Goal: Information Seeking & Learning: Check status

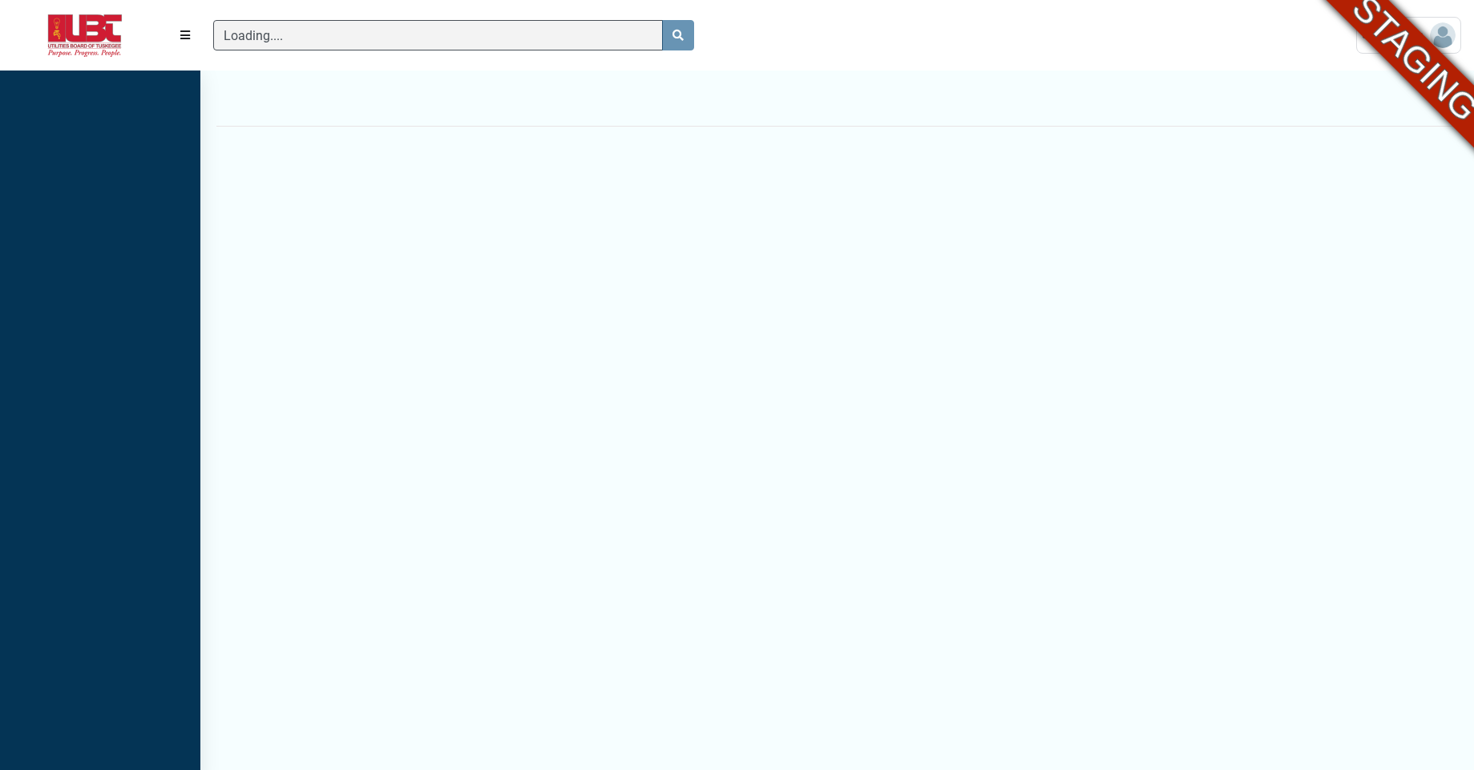
scroll to position [7, 1]
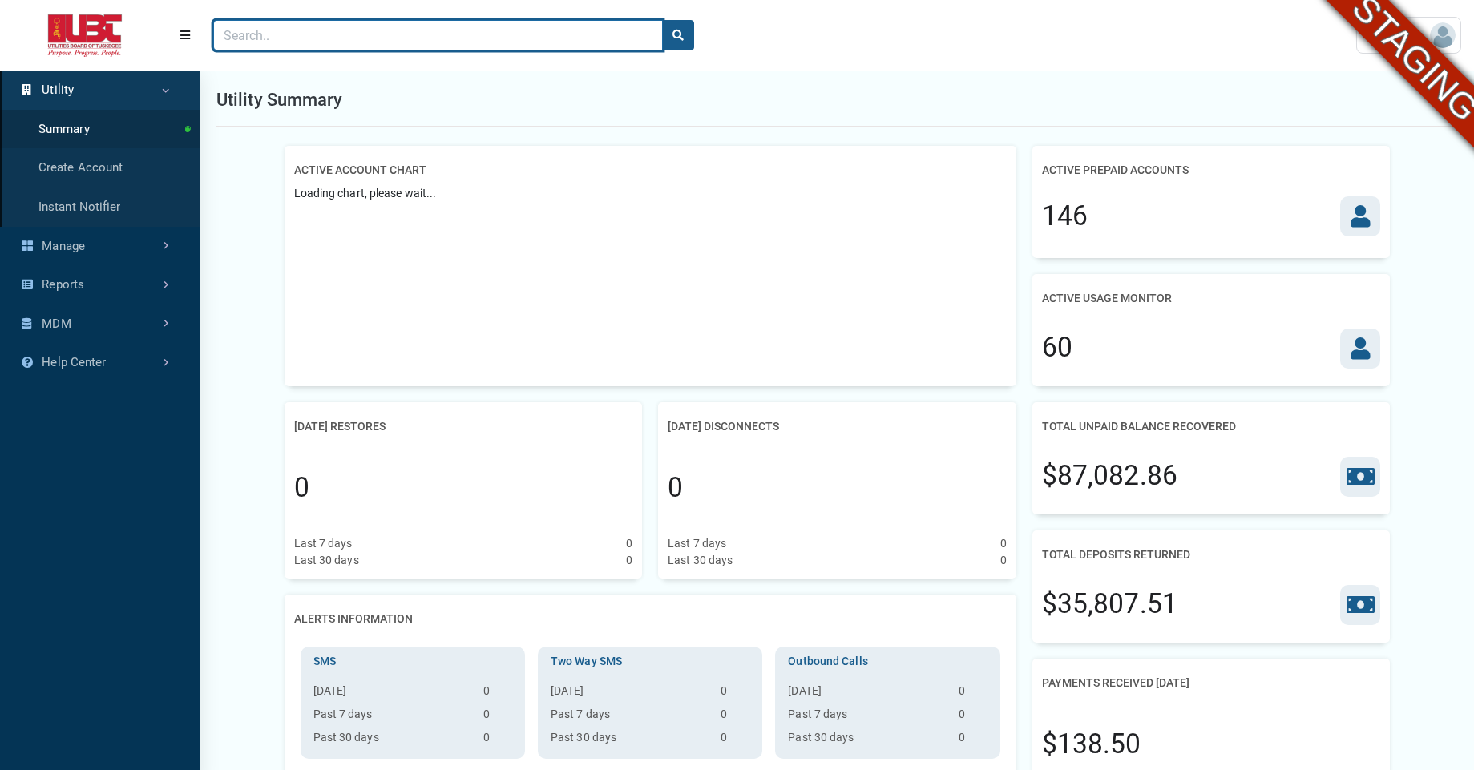
click at [431, 22] on input "Search" at bounding box center [438, 35] width 450 height 30
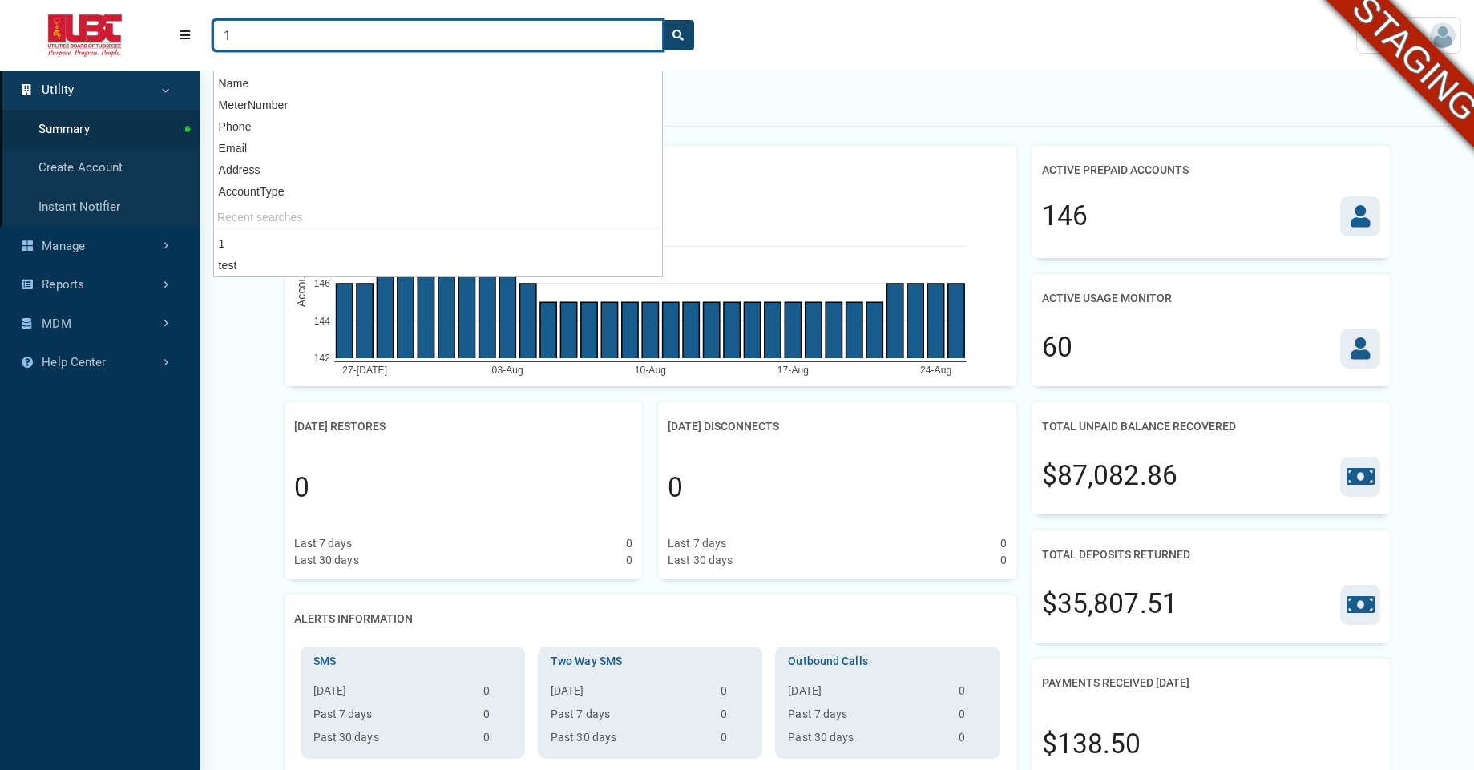
type input "1"
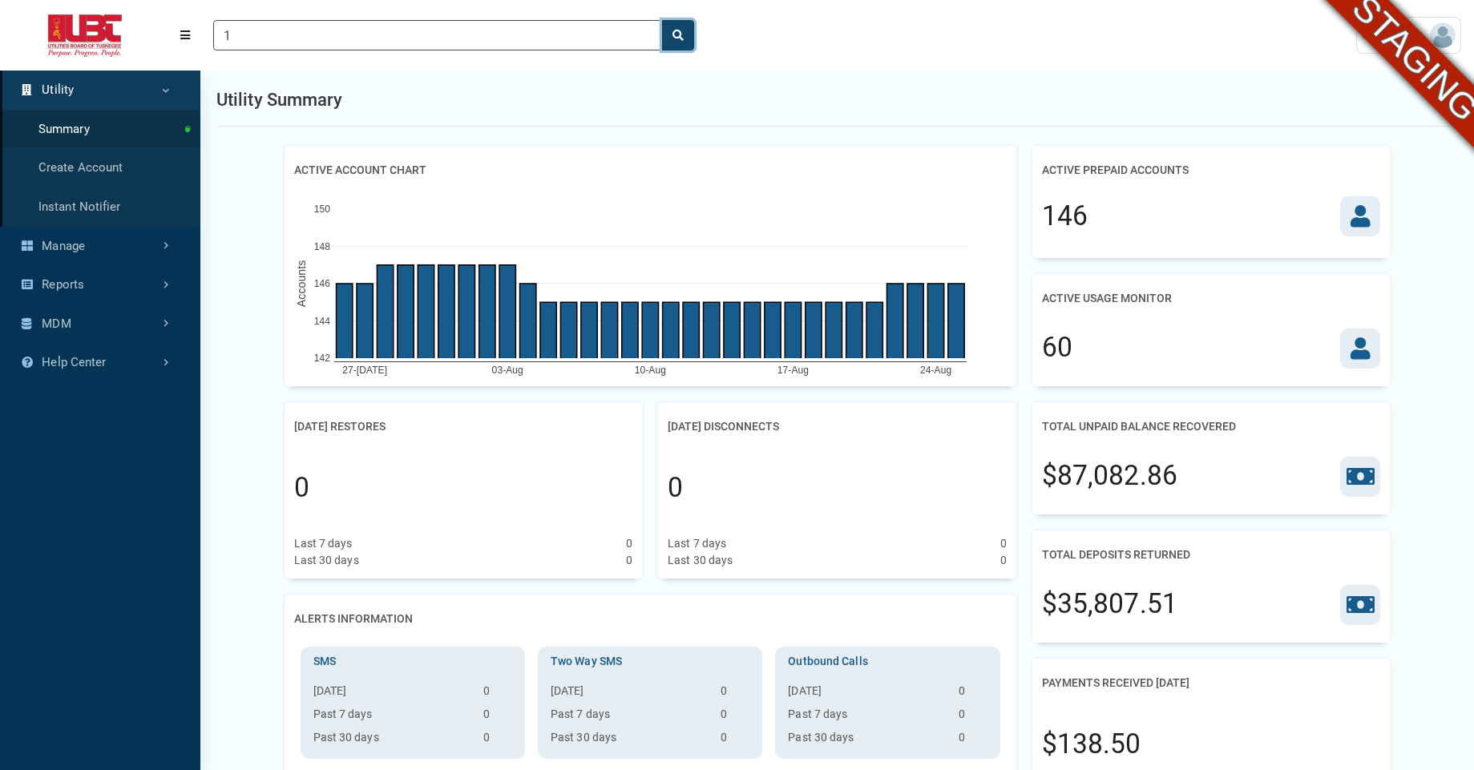
click at [680, 38] on icon "search" at bounding box center [678, 35] width 11 height 11
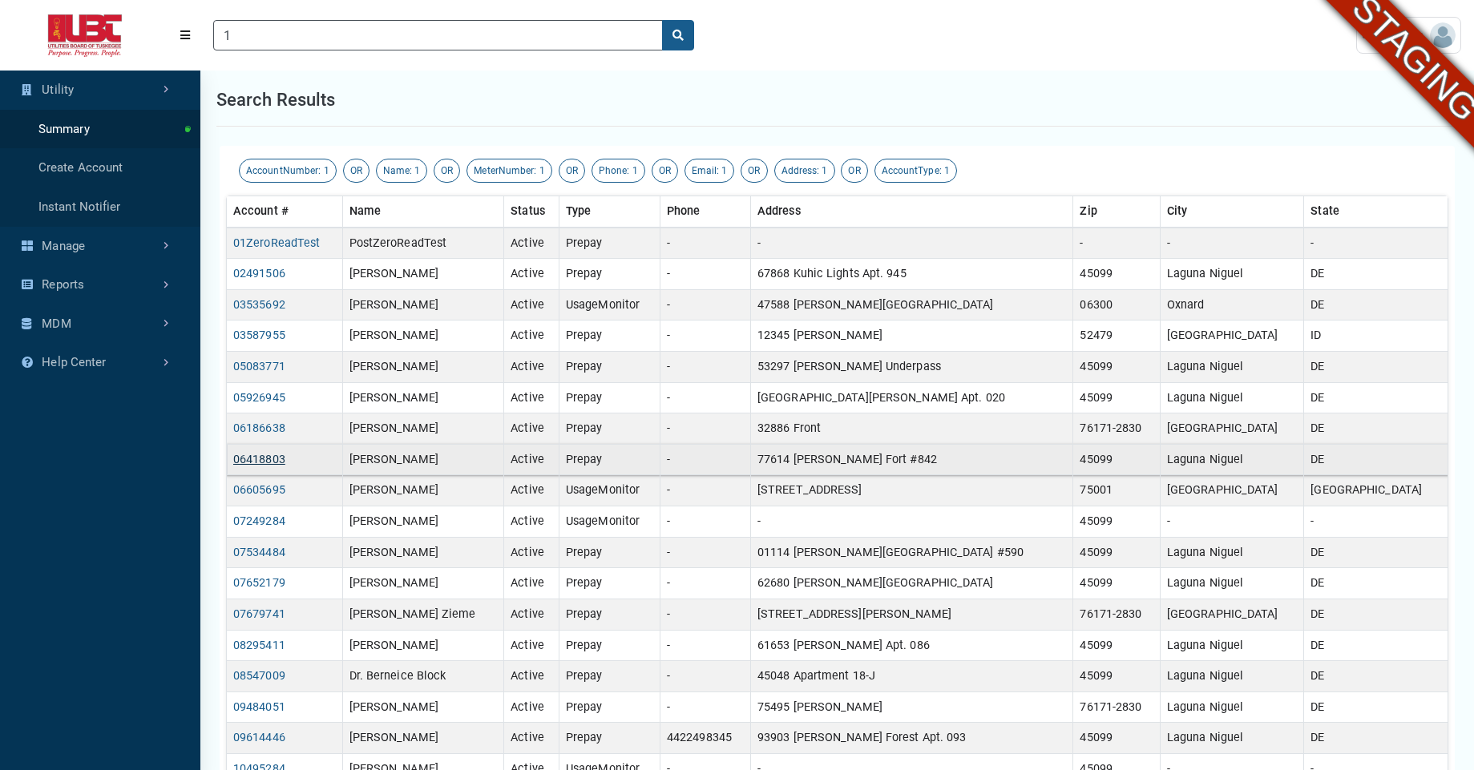
click at [259, 461] on link "06418803" at bounding box center [259, 460] width 52 height 14
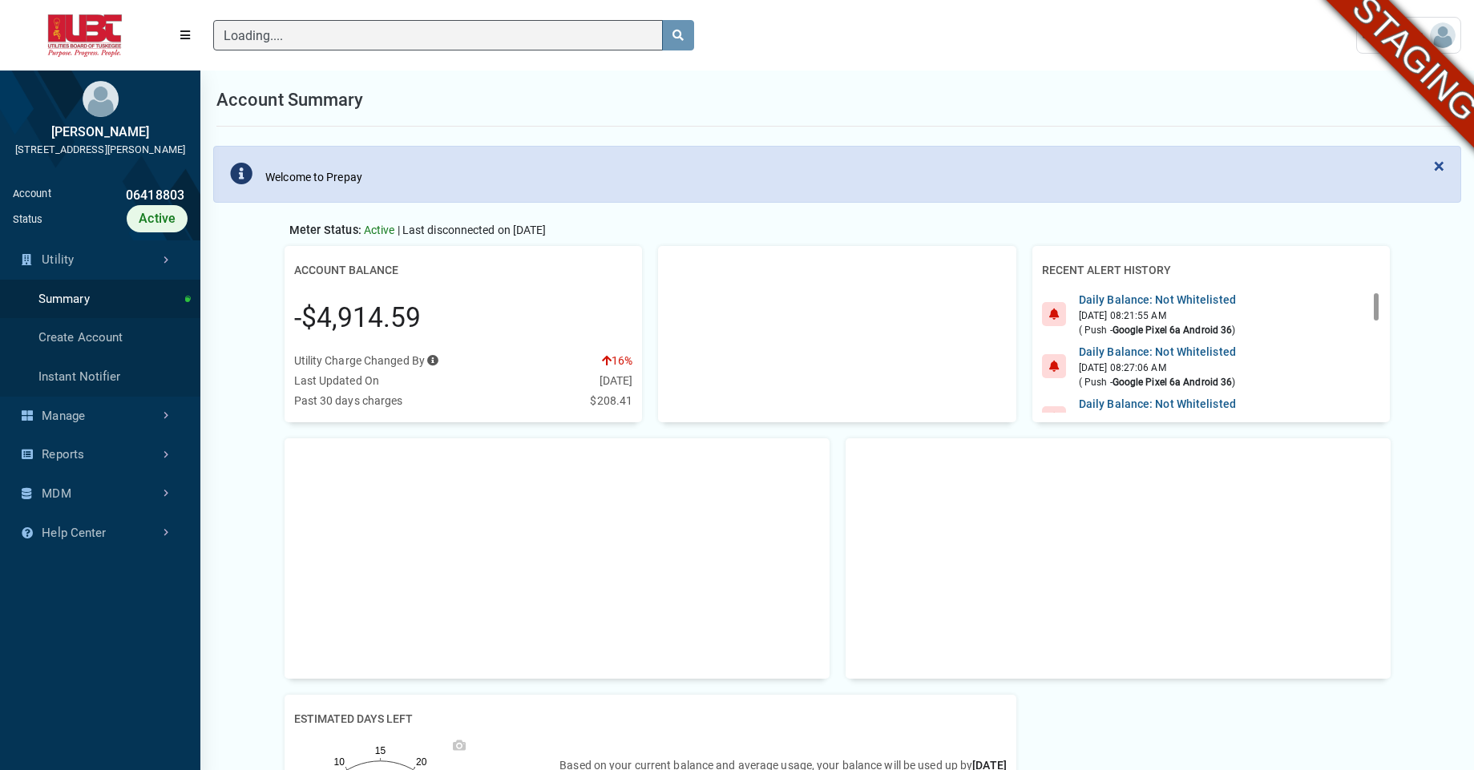
scroll to position [7, 1]
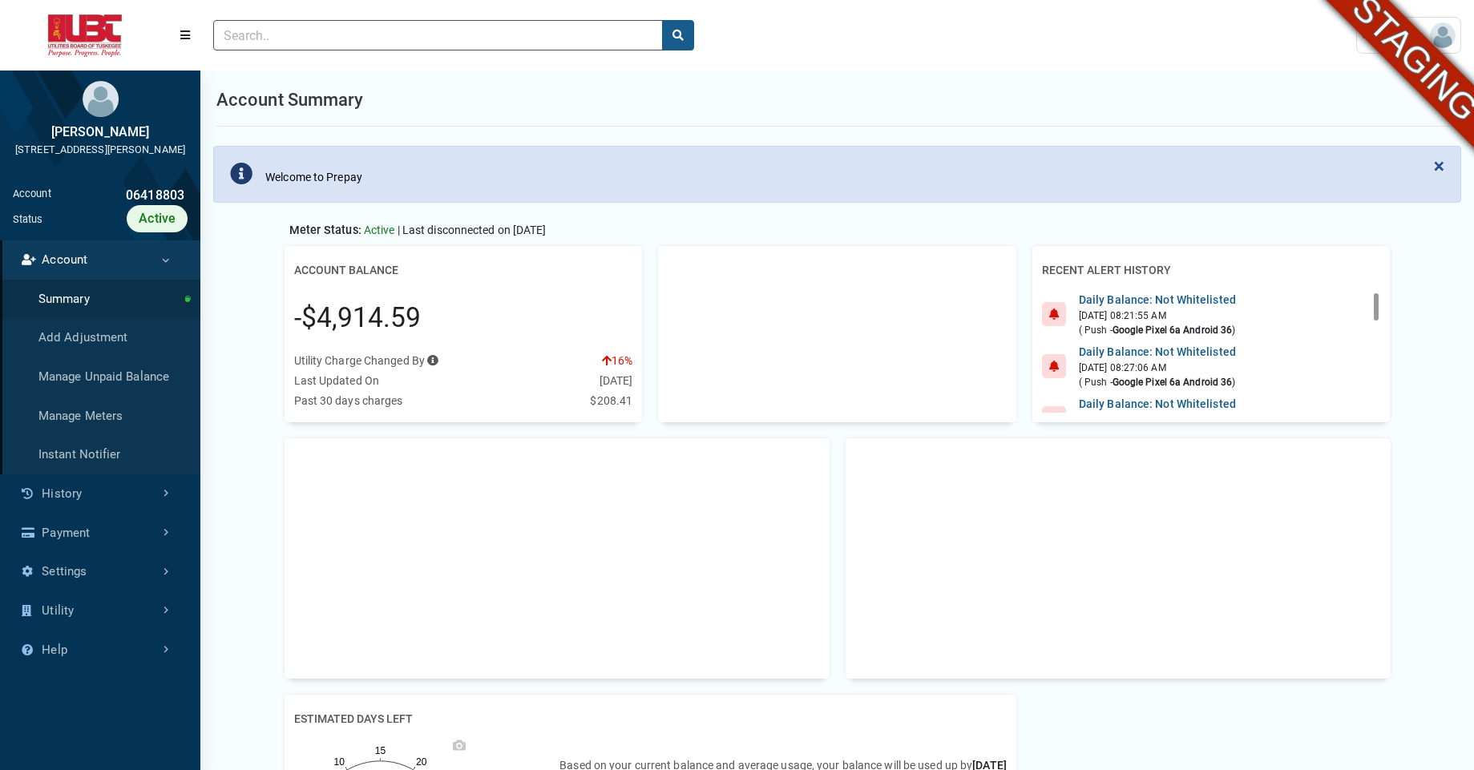
type input "1"
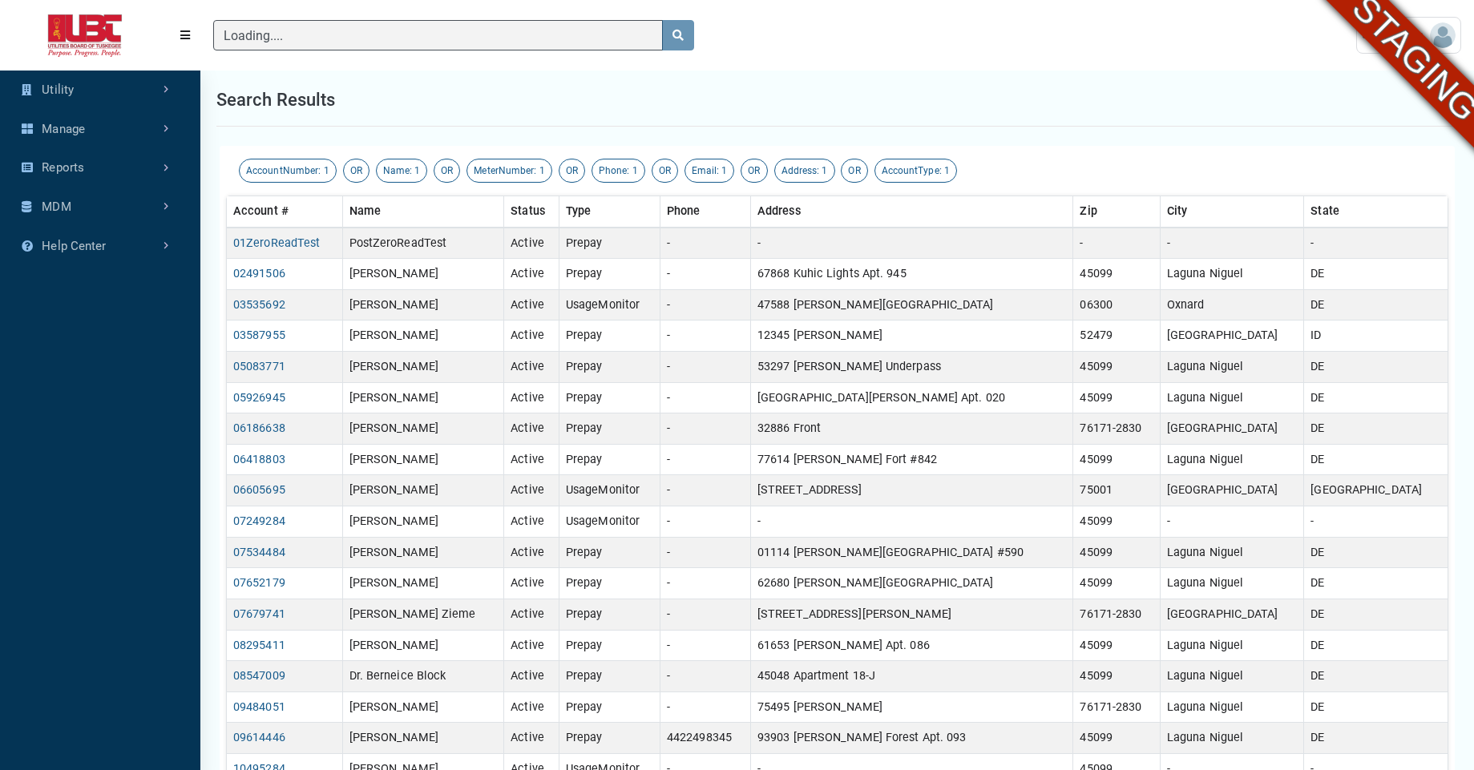
type input "1"
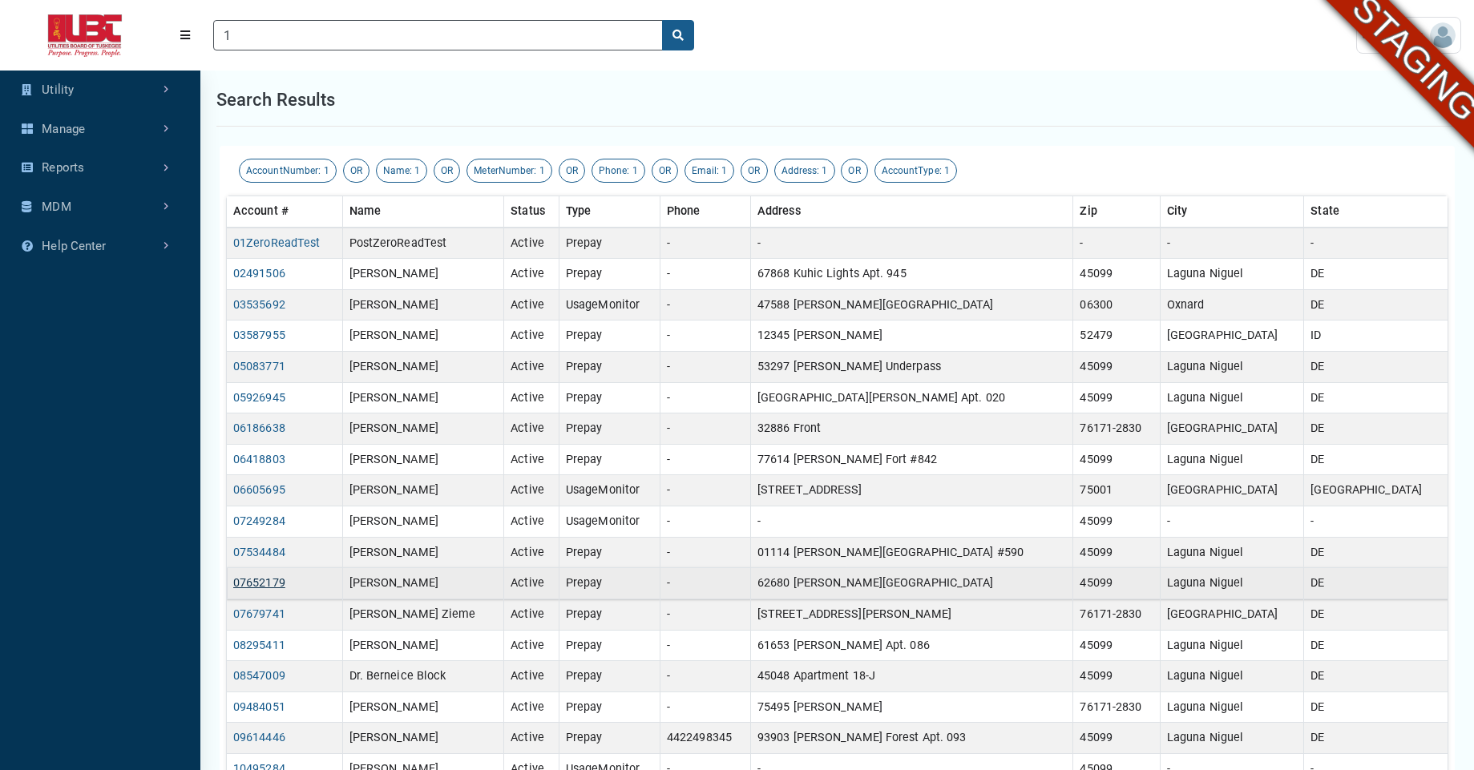
click at [253, 583] on link "07652179" at bounding box center [259, 583] width 52 height 14
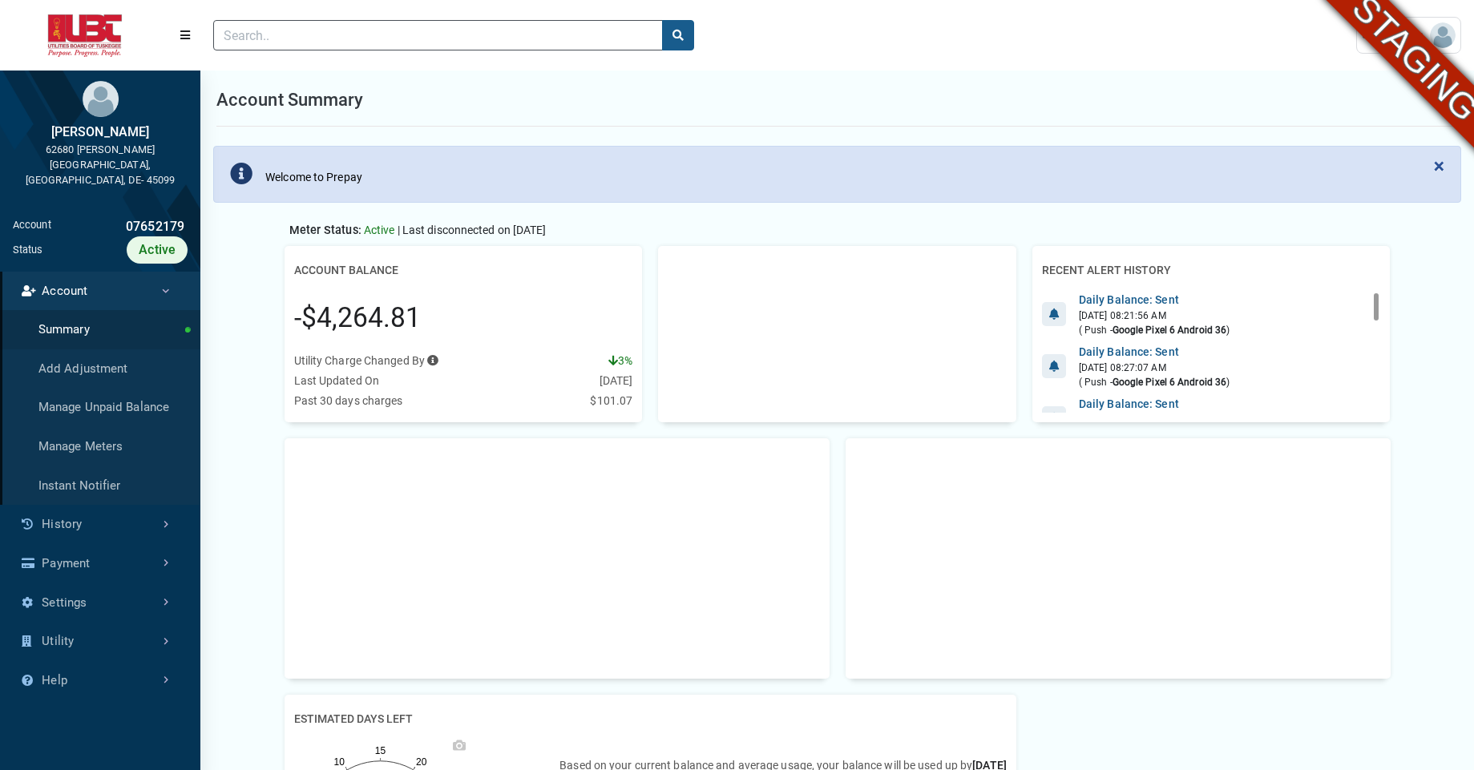
scroll to position [527, 200]
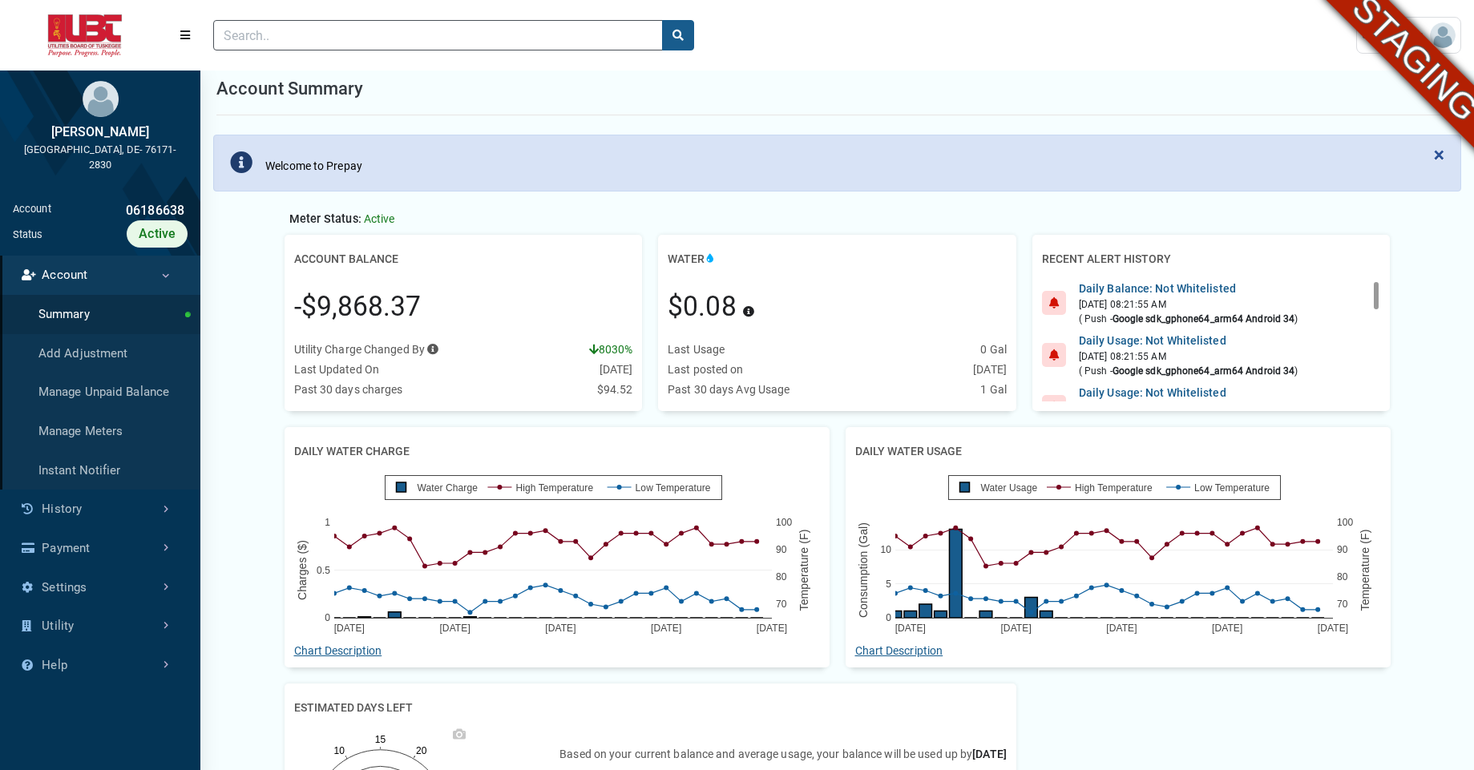
scroll to position [14, 0]
click at [62, 515] on link "History" at bounding box center [100, 509] width 200 height 39
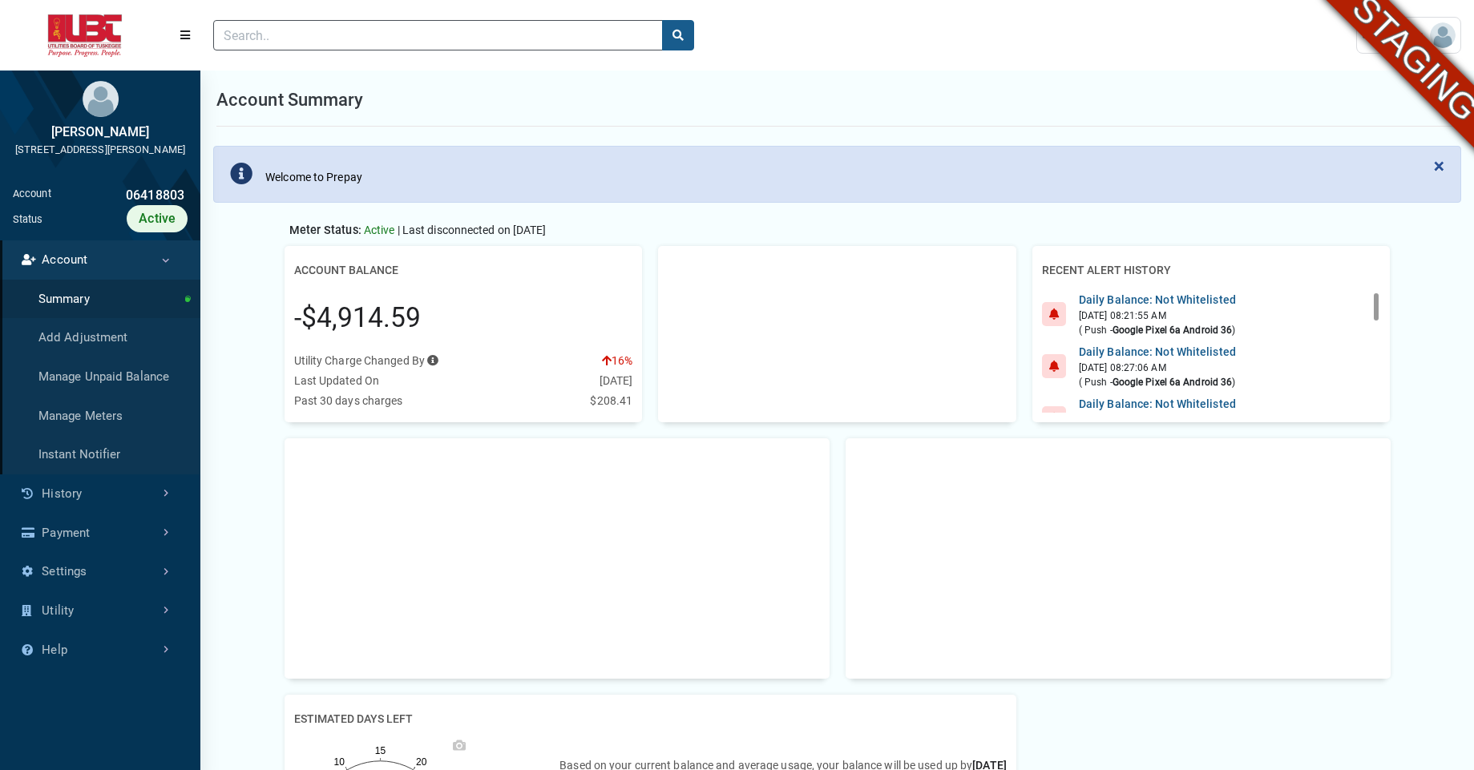
scroll to position [7, 1]
click at [156, 511] on link "History" at bounding box center [100, 494] width 200 height 39
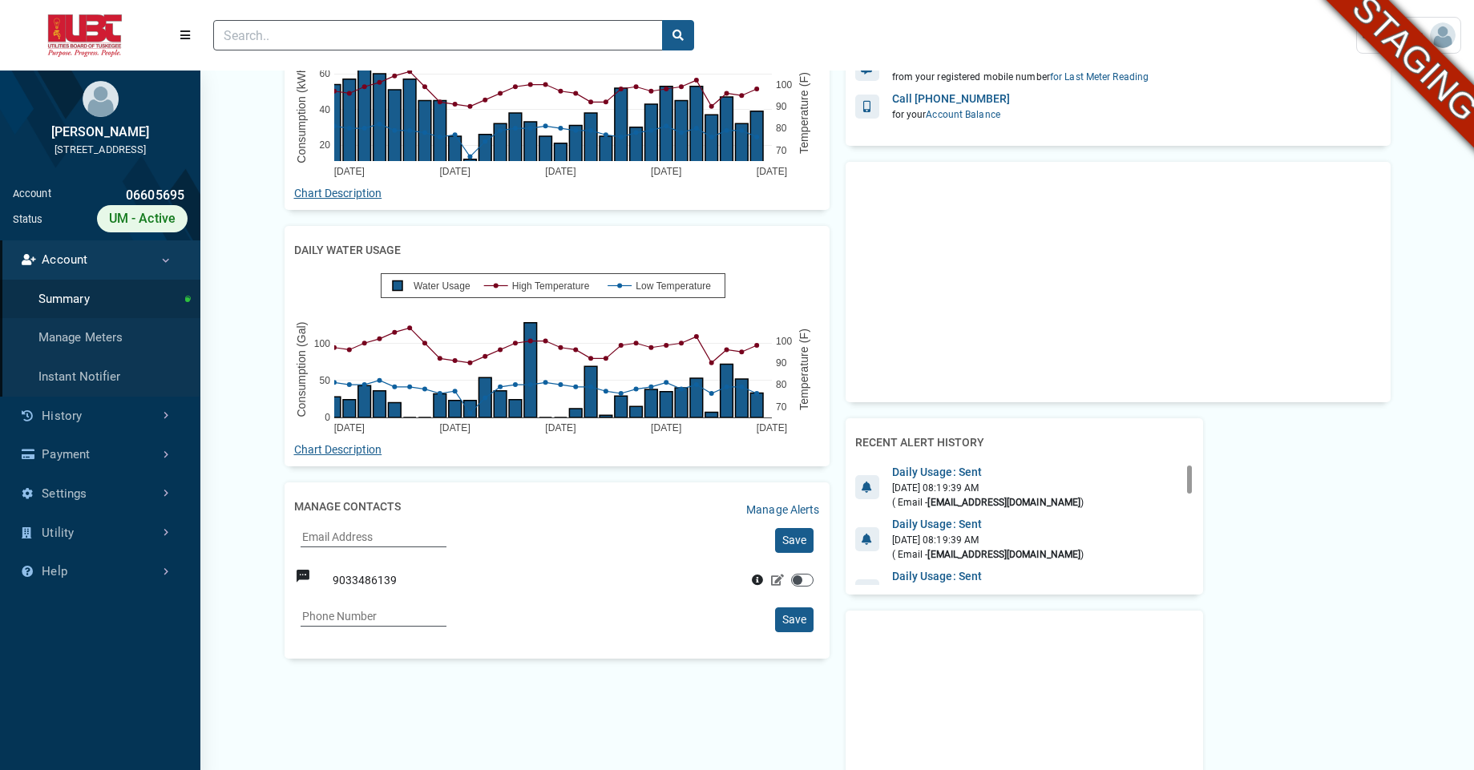
scroll to position [439, 0]
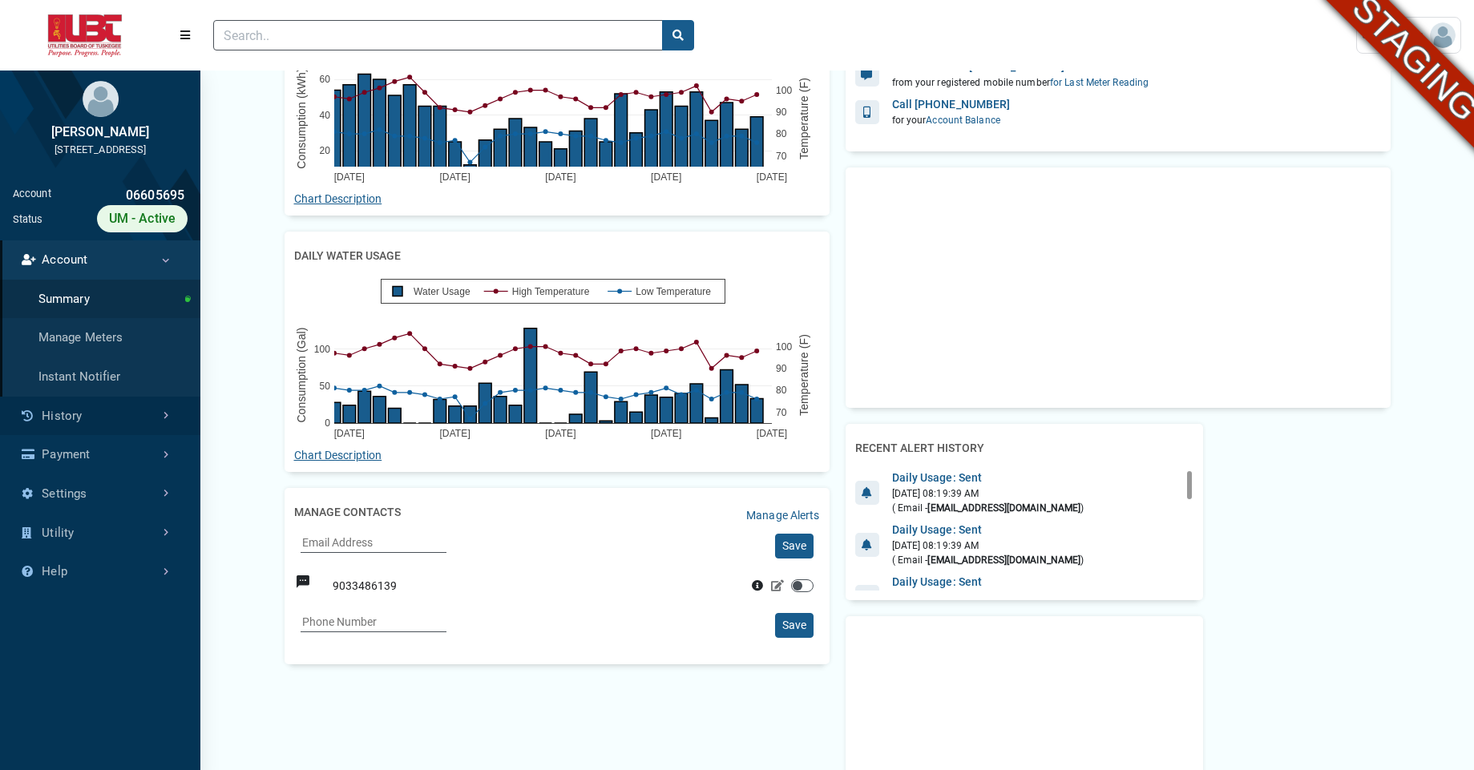
click at [71, 407] on link "History" at bounding box center [100, 416] width 200 height 39
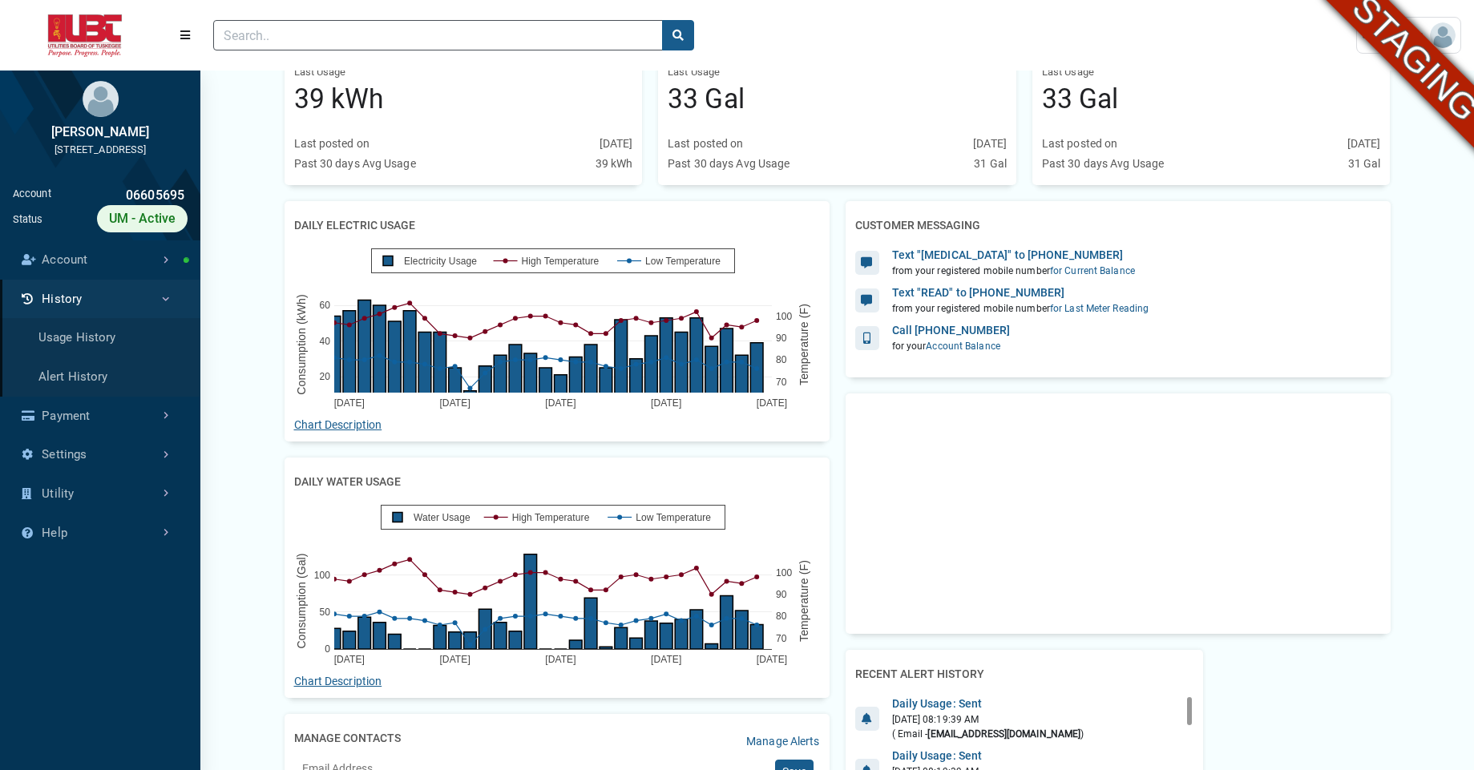
scroll to position [214, 0]
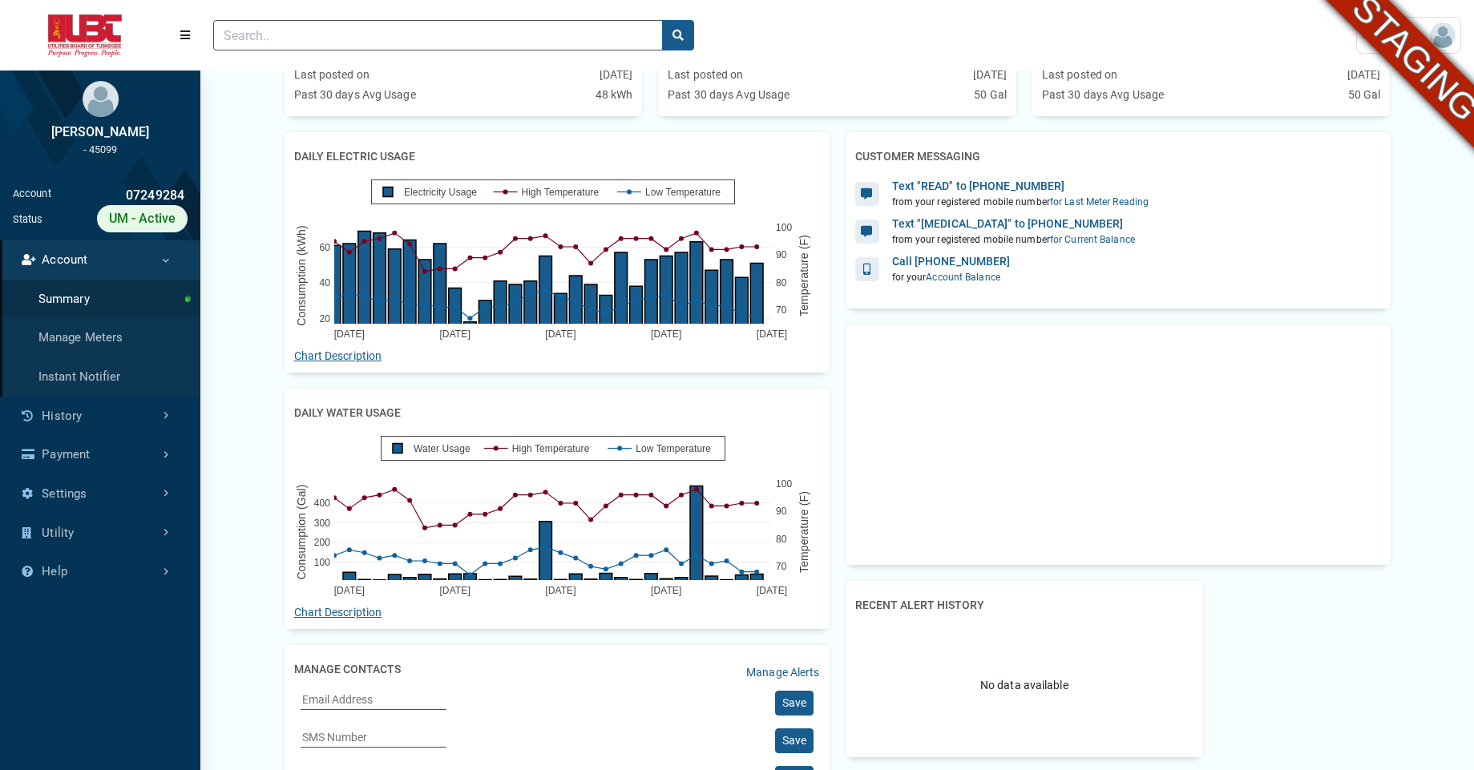
scroll to position [280, 0]
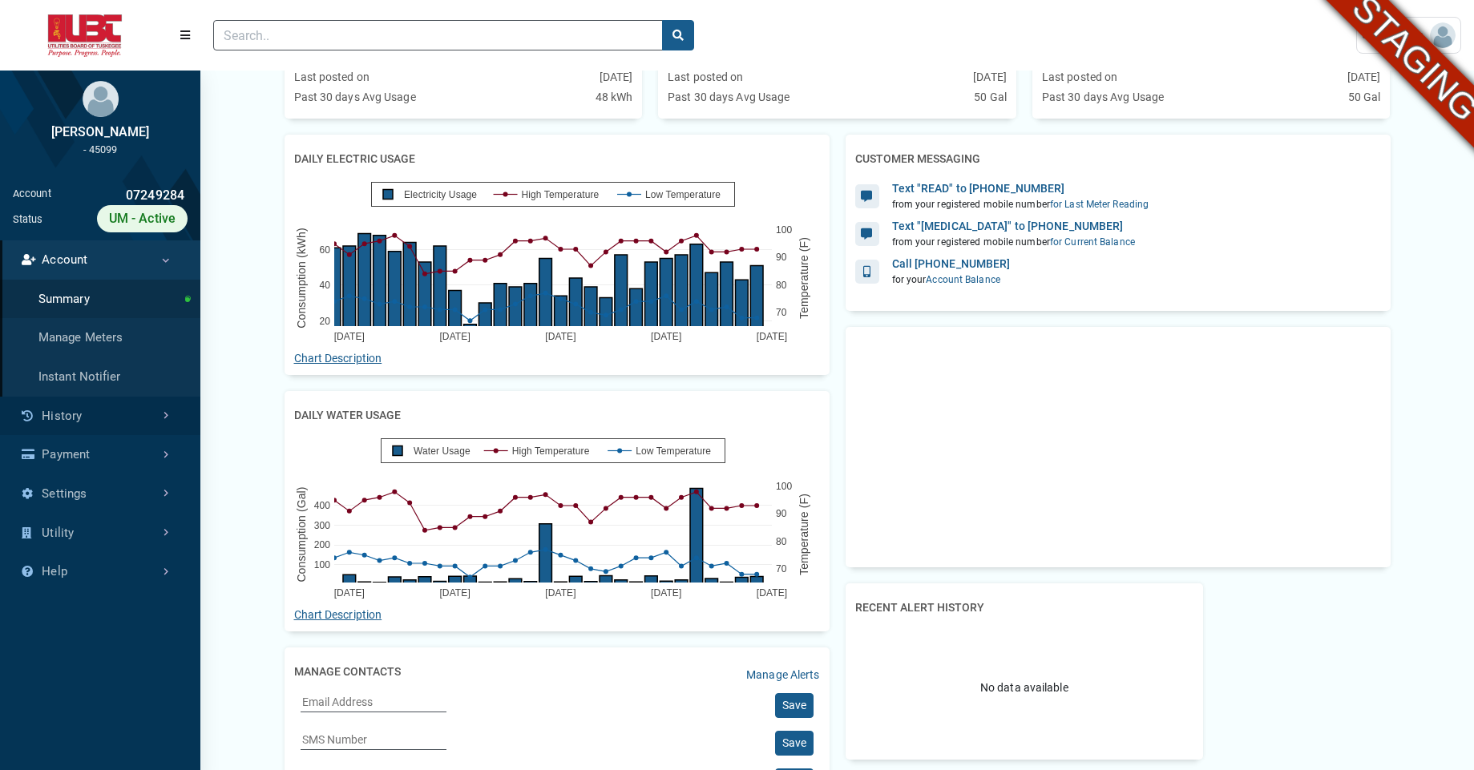
click at [83, 411] on link "History" at bounding box center [100, 416] width 200 height 39
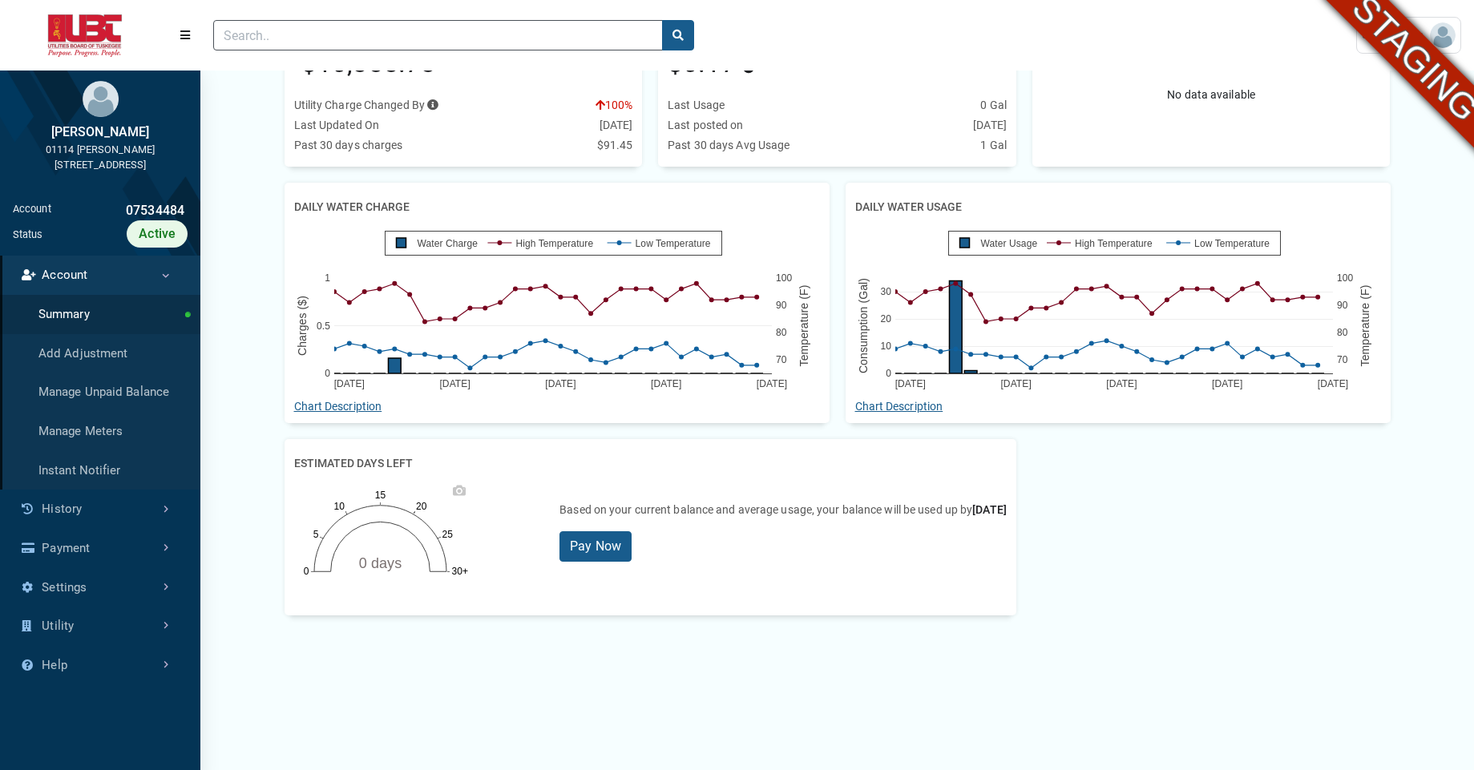
scroll to position [343, 0]
click at [49, 507] on link "History" at bounding box center [100, 509] width 200 height 39
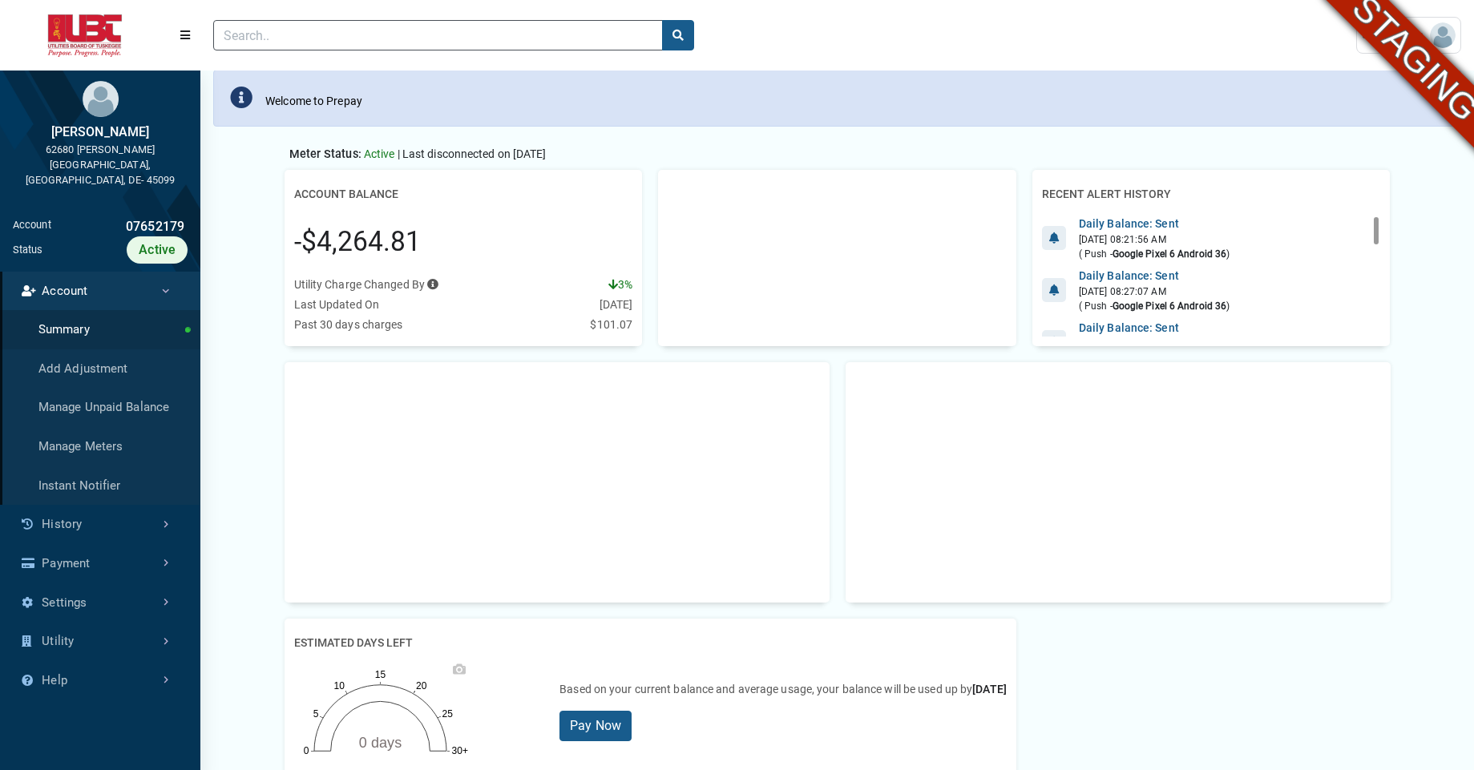
scroll to position [33, 0]
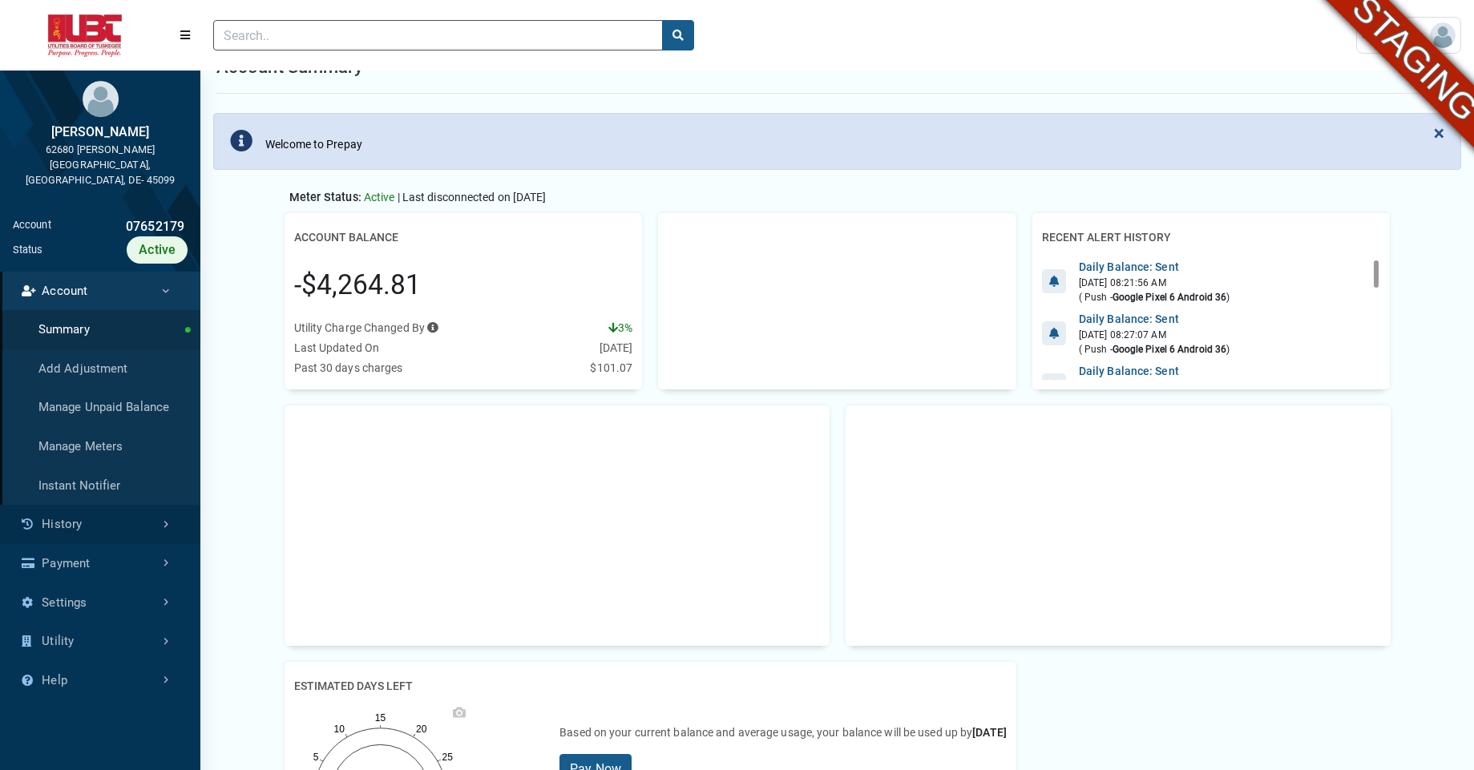
click at [100, 511] on link "History" at bounding box center [100, 524] width 200 height 39
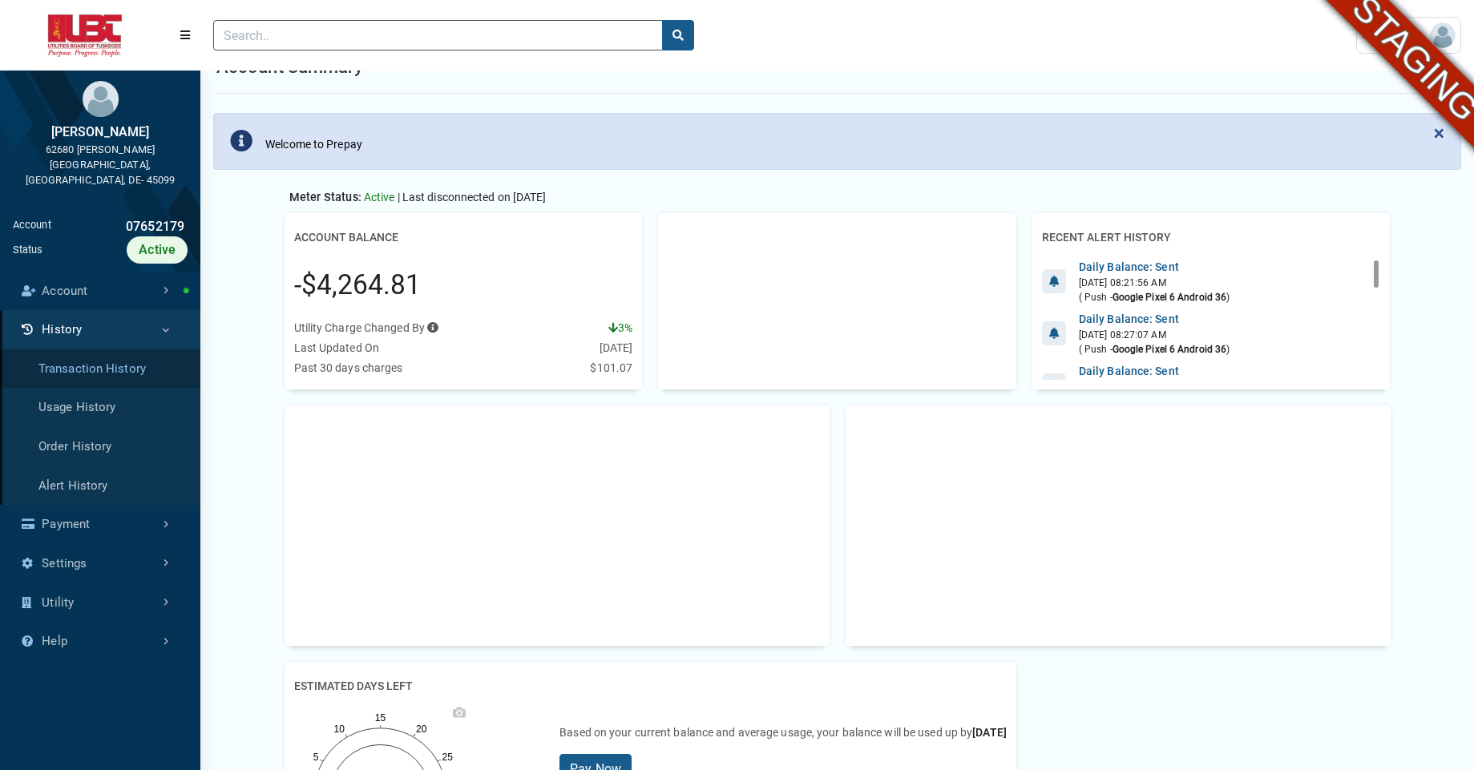
click at [94, 357] on link "Transaction History" at bounding box center [100, 368] width 200 height 39
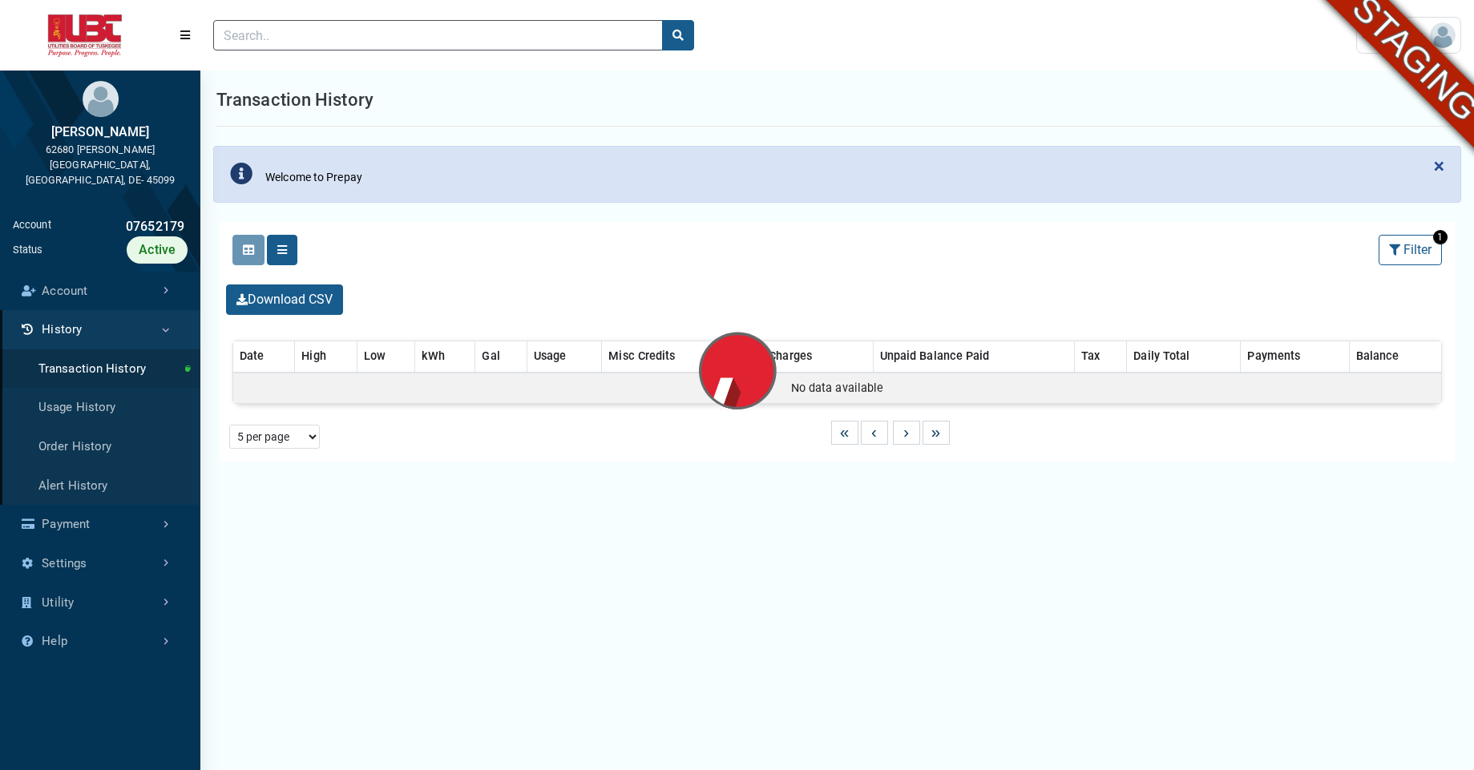
select select "25 per page"
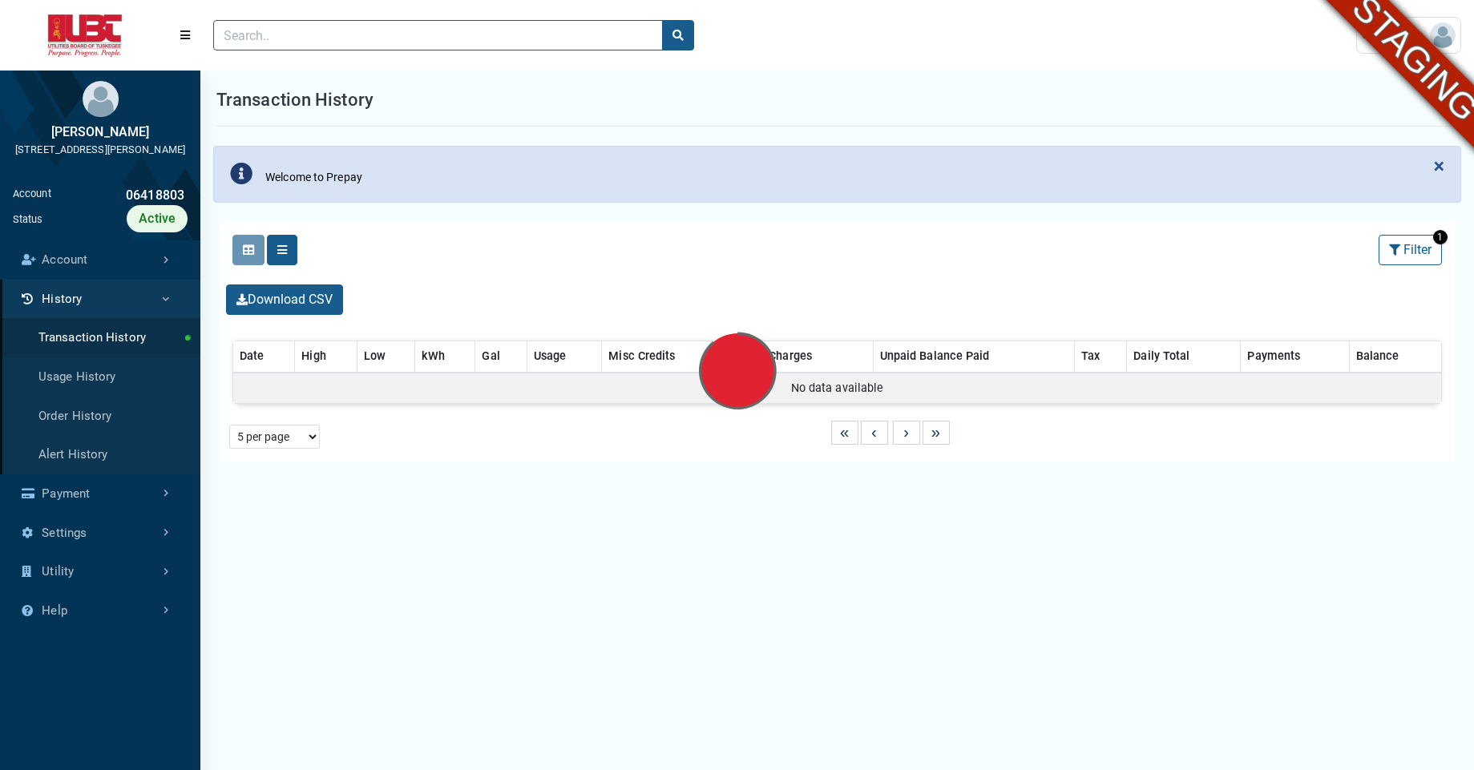
scroll to position [4, 1]
select select "25 per page"
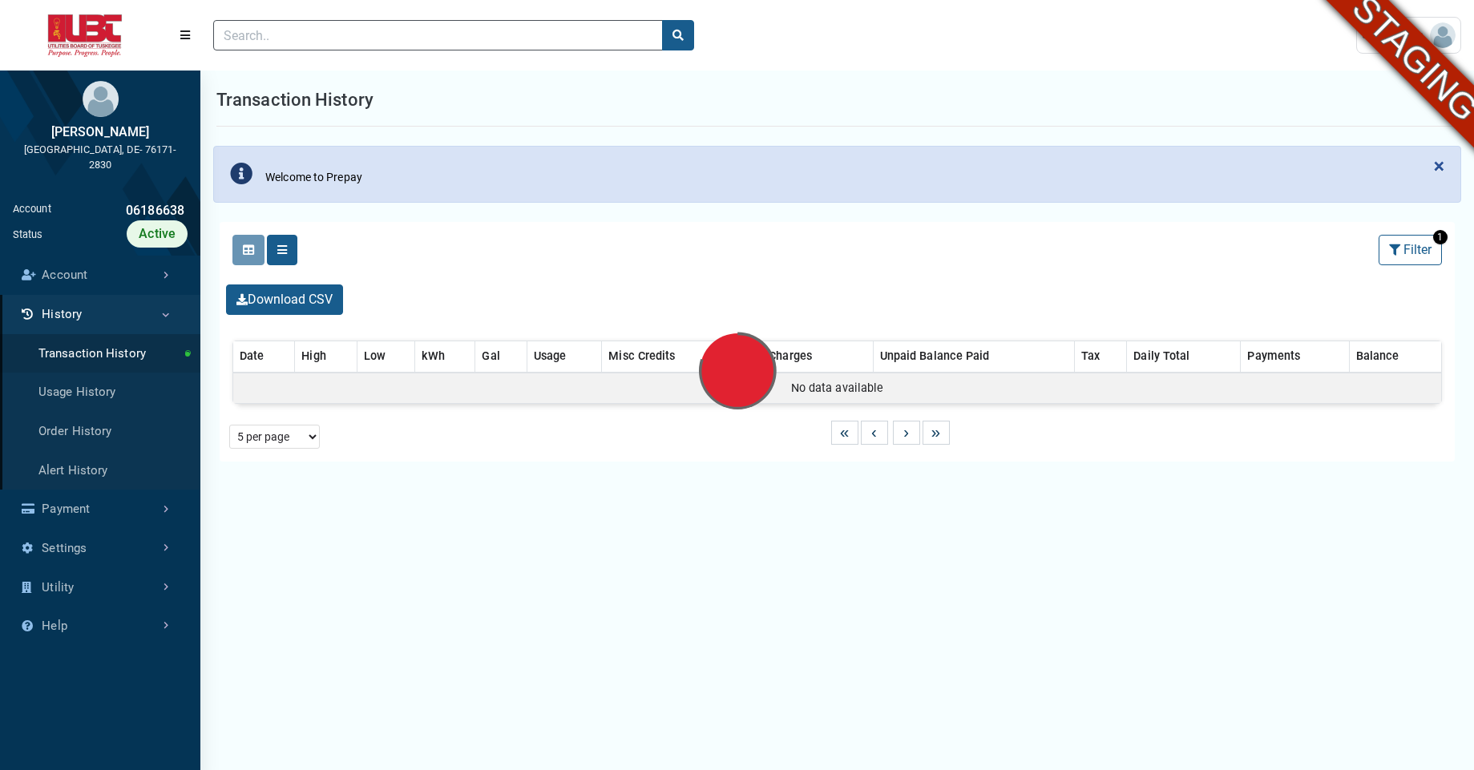
select select "25 per page"
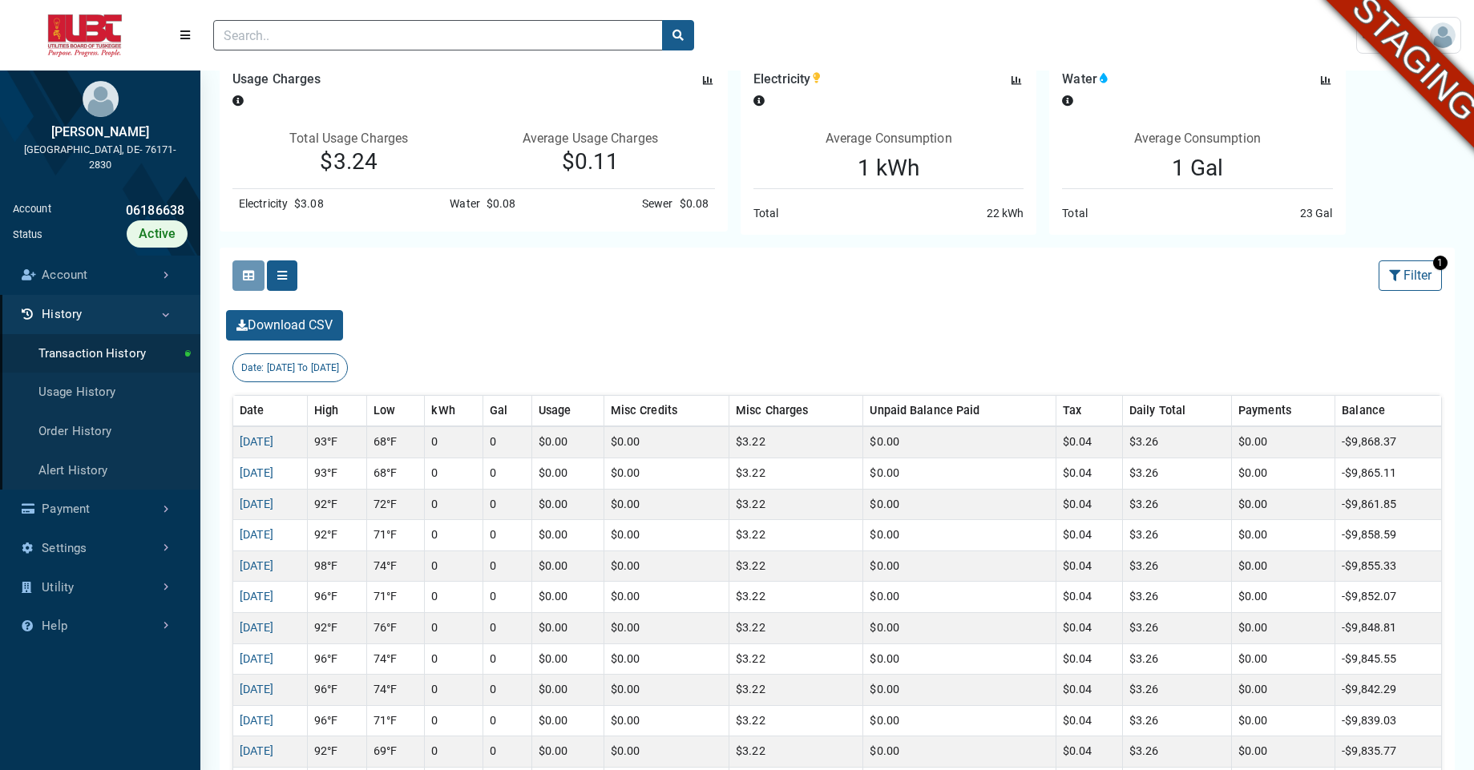
scroll to position [173, 0]
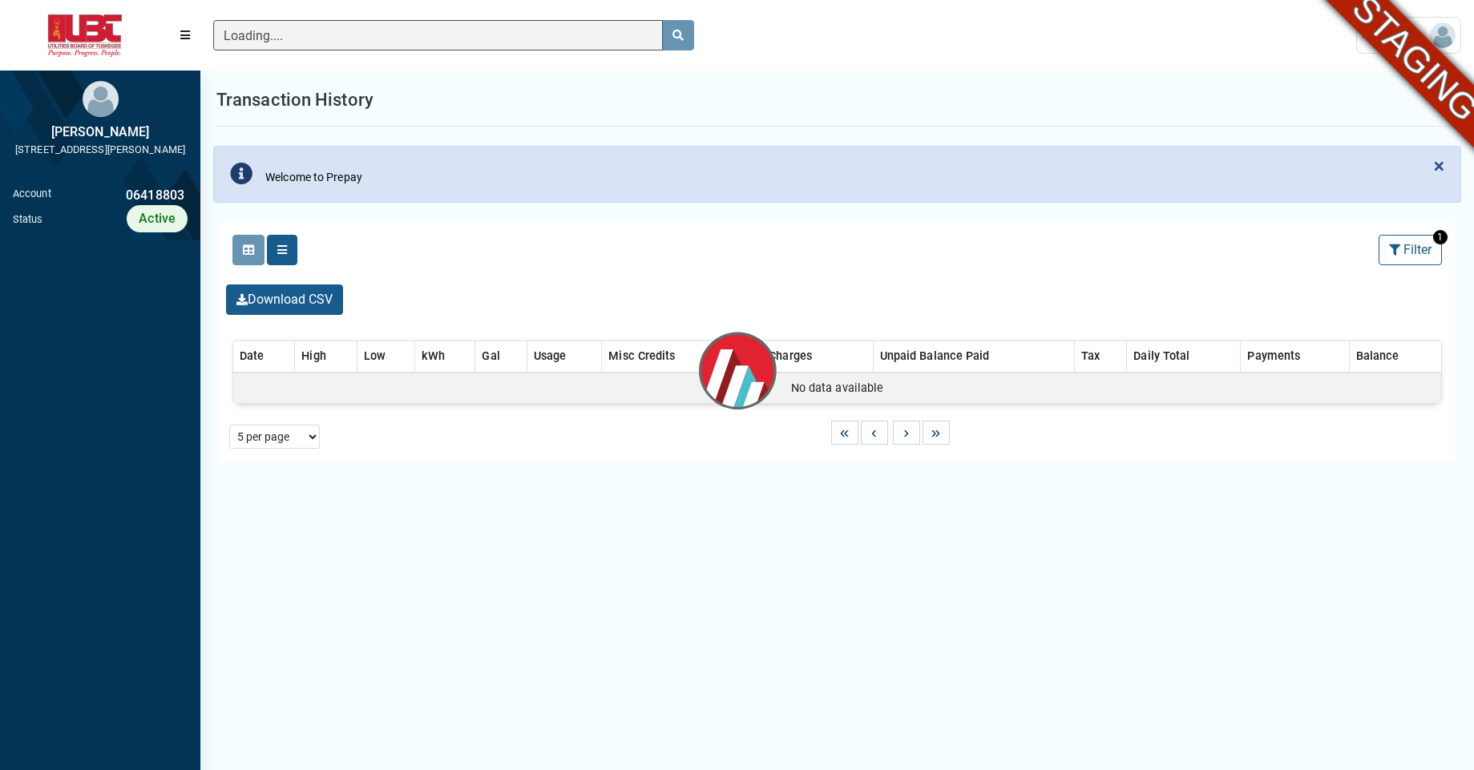
scroll to position [7, 1]
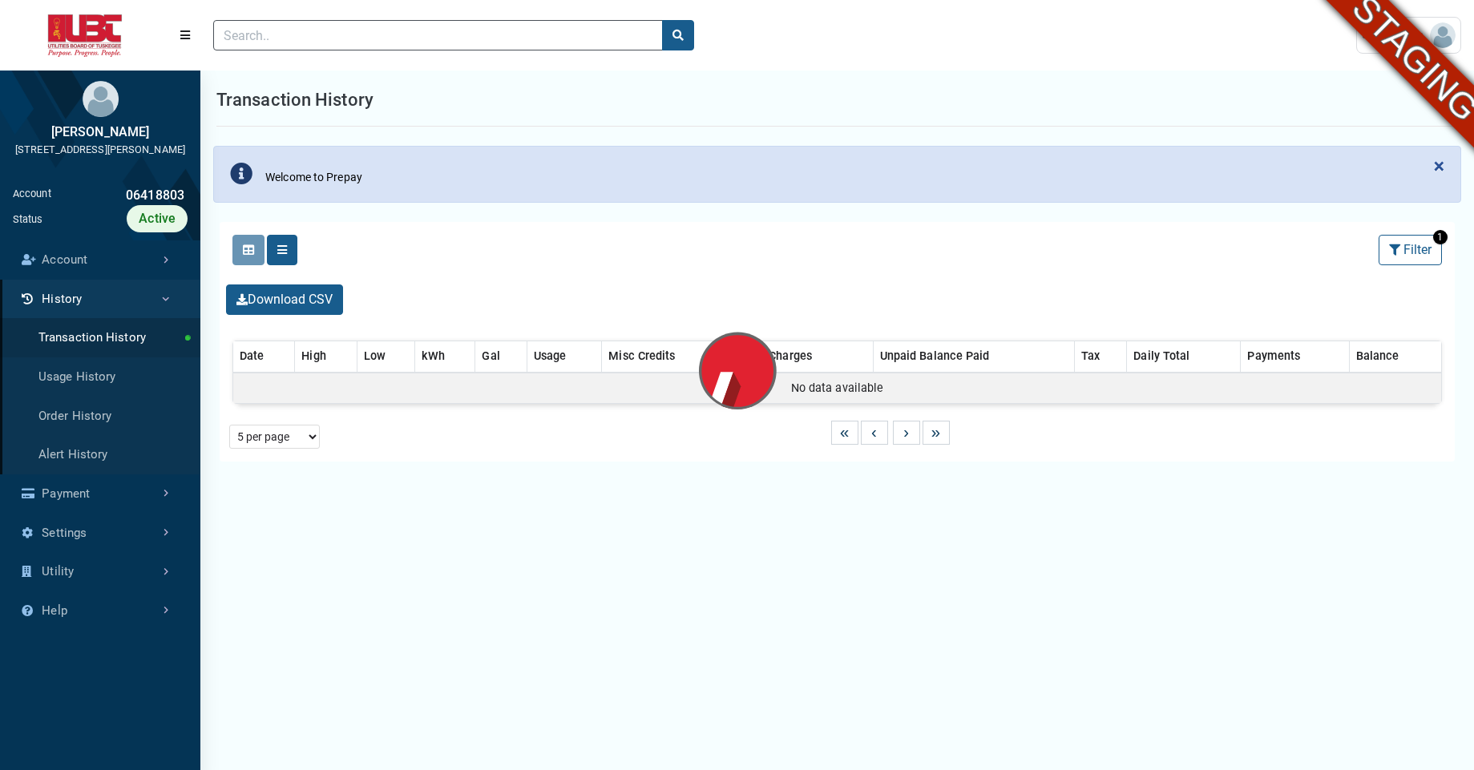
select select "25 per page"
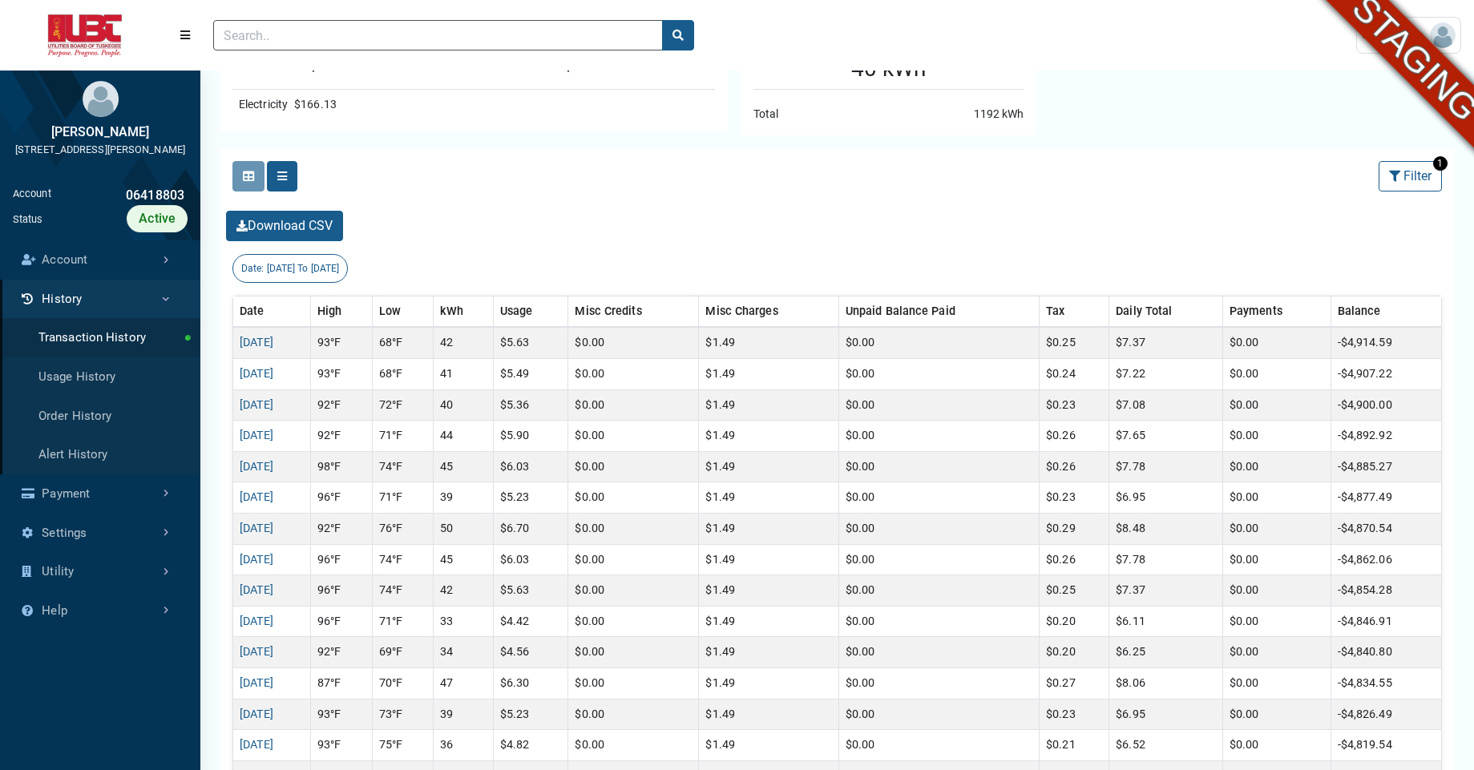
scroll to position [277, 0]
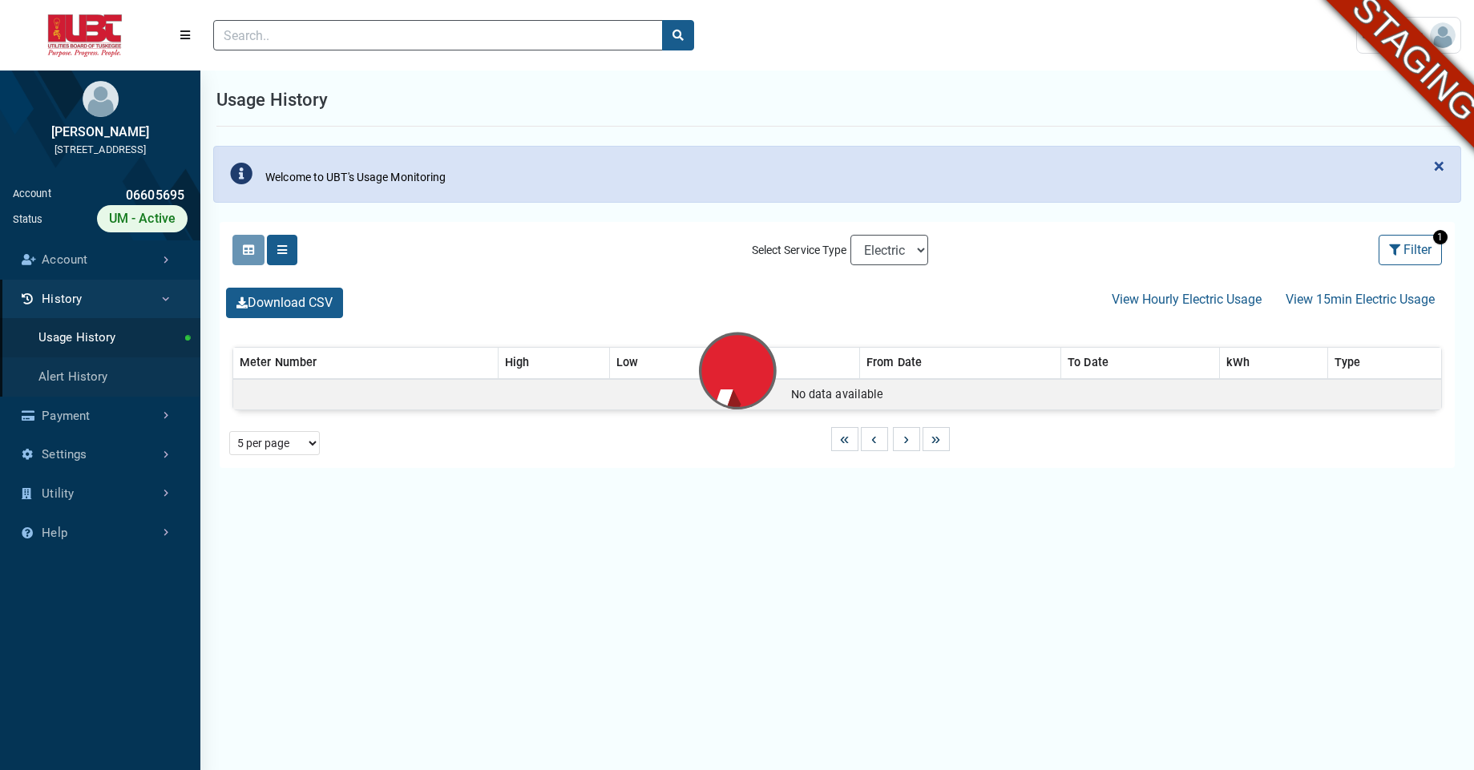
scroll to position [6, 1]
select select "25 per page"
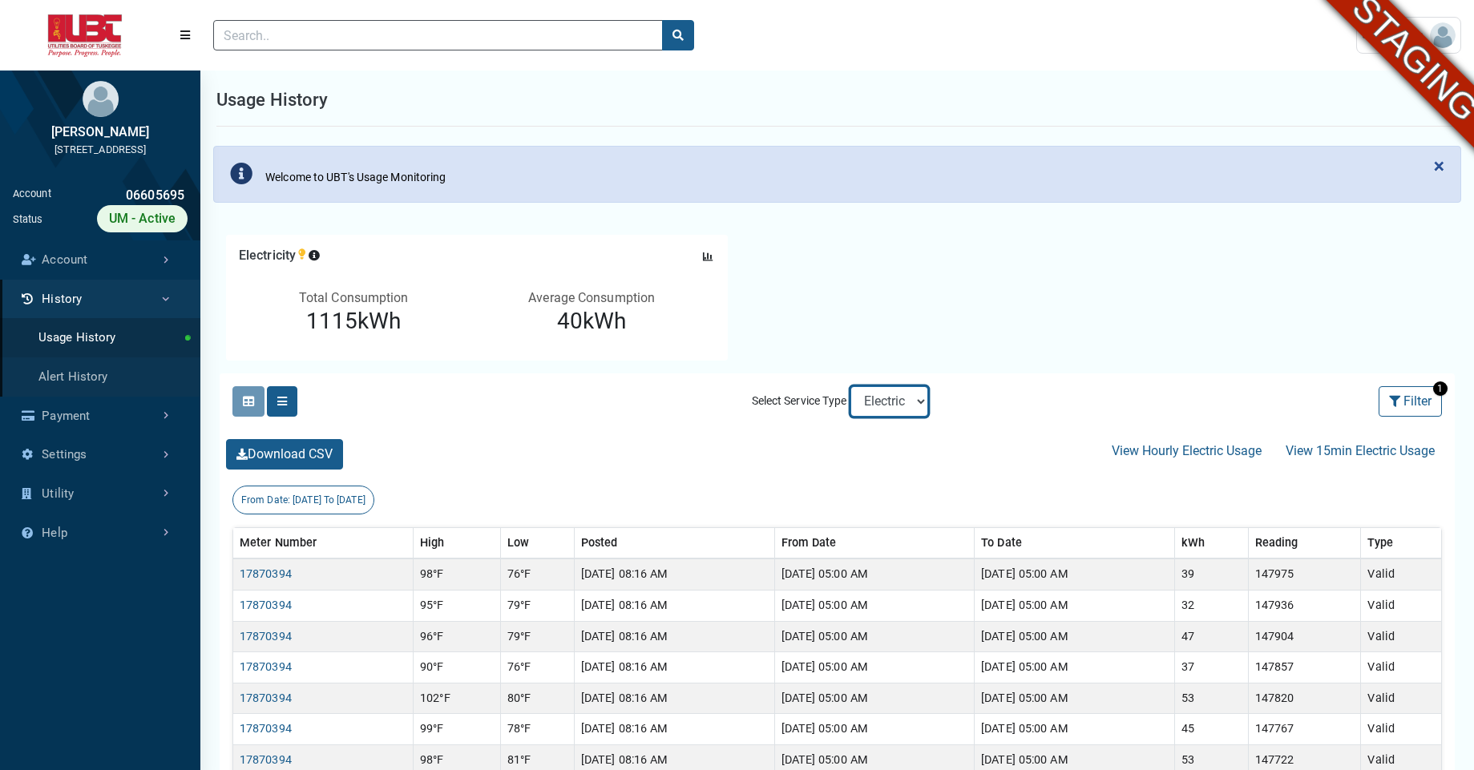
select select "Water"
click at [850, 386] on select "Electric Sewer Water" at bounding box center [889, 401] width 78 height 30
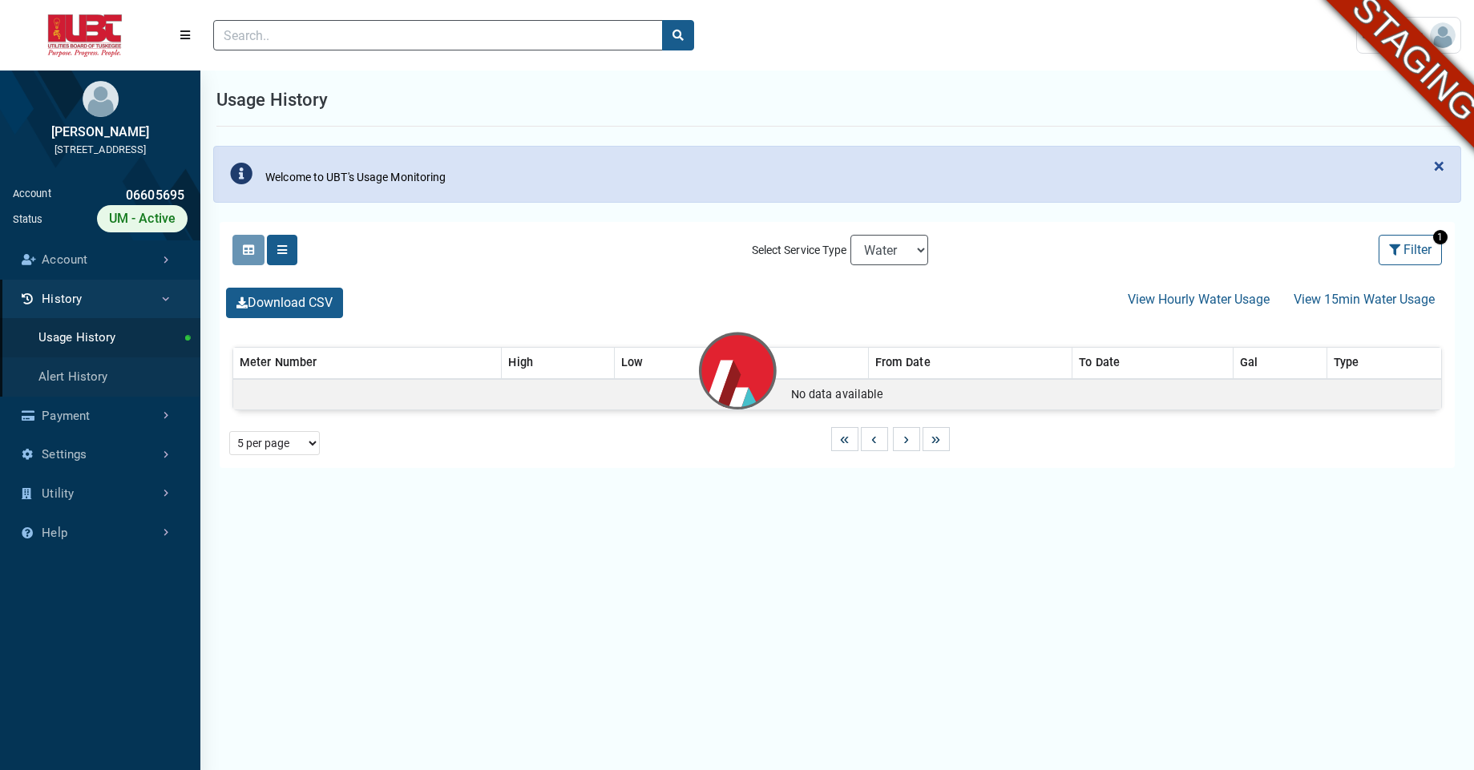
select select "25 per page"
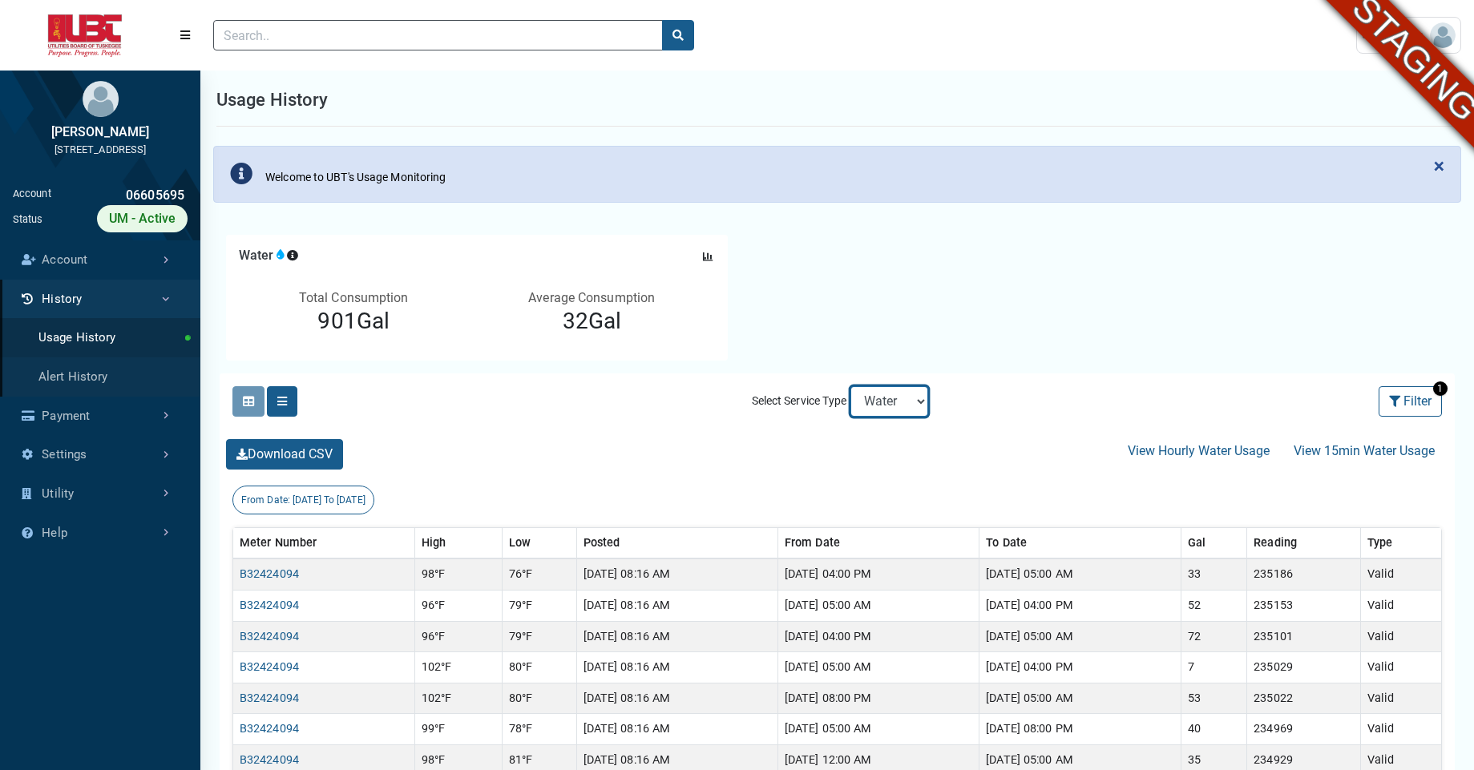
select select "Sewer"
click at [850, 386] on select "Electric Sewer Water" at bounding box center [889, 401] width 78 height 30
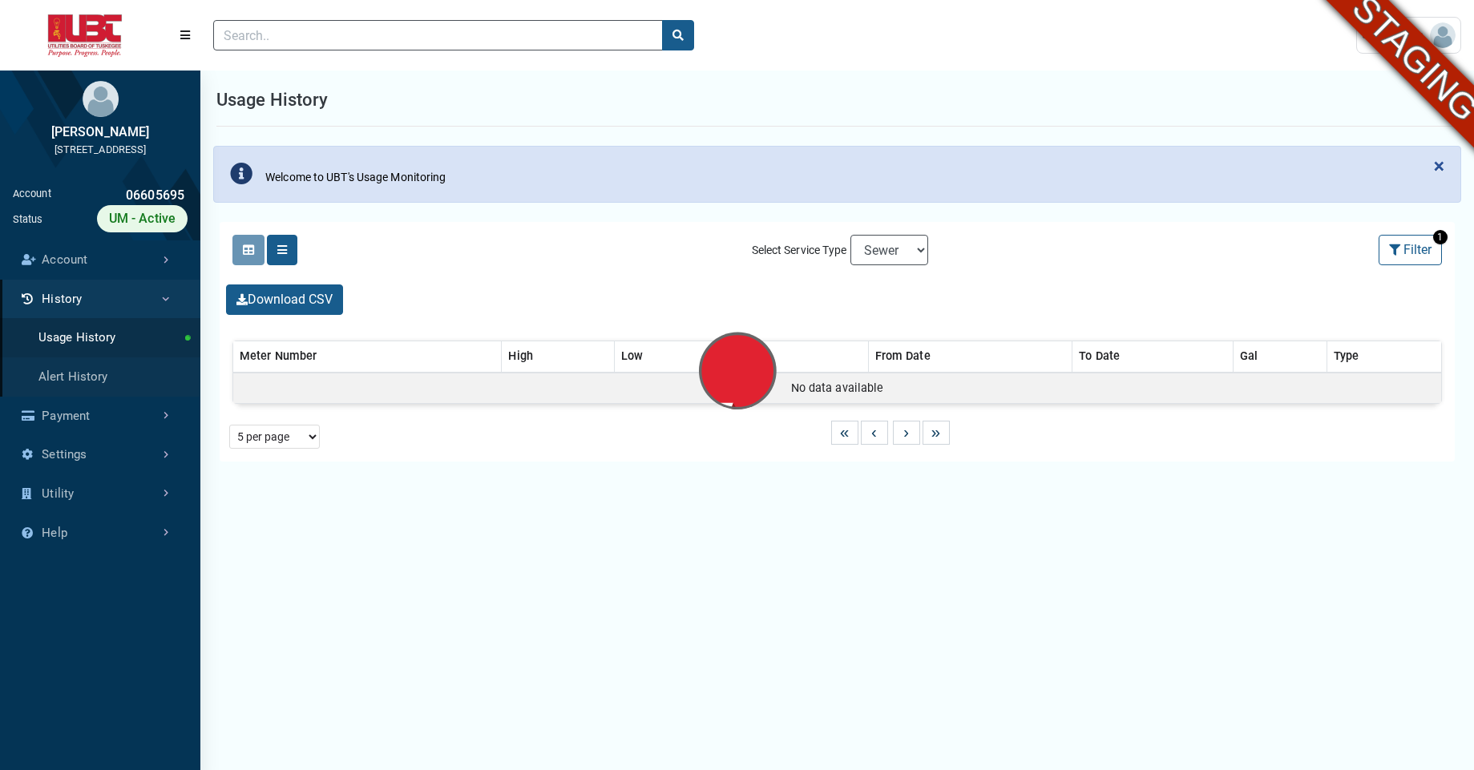
select select "25 per page"
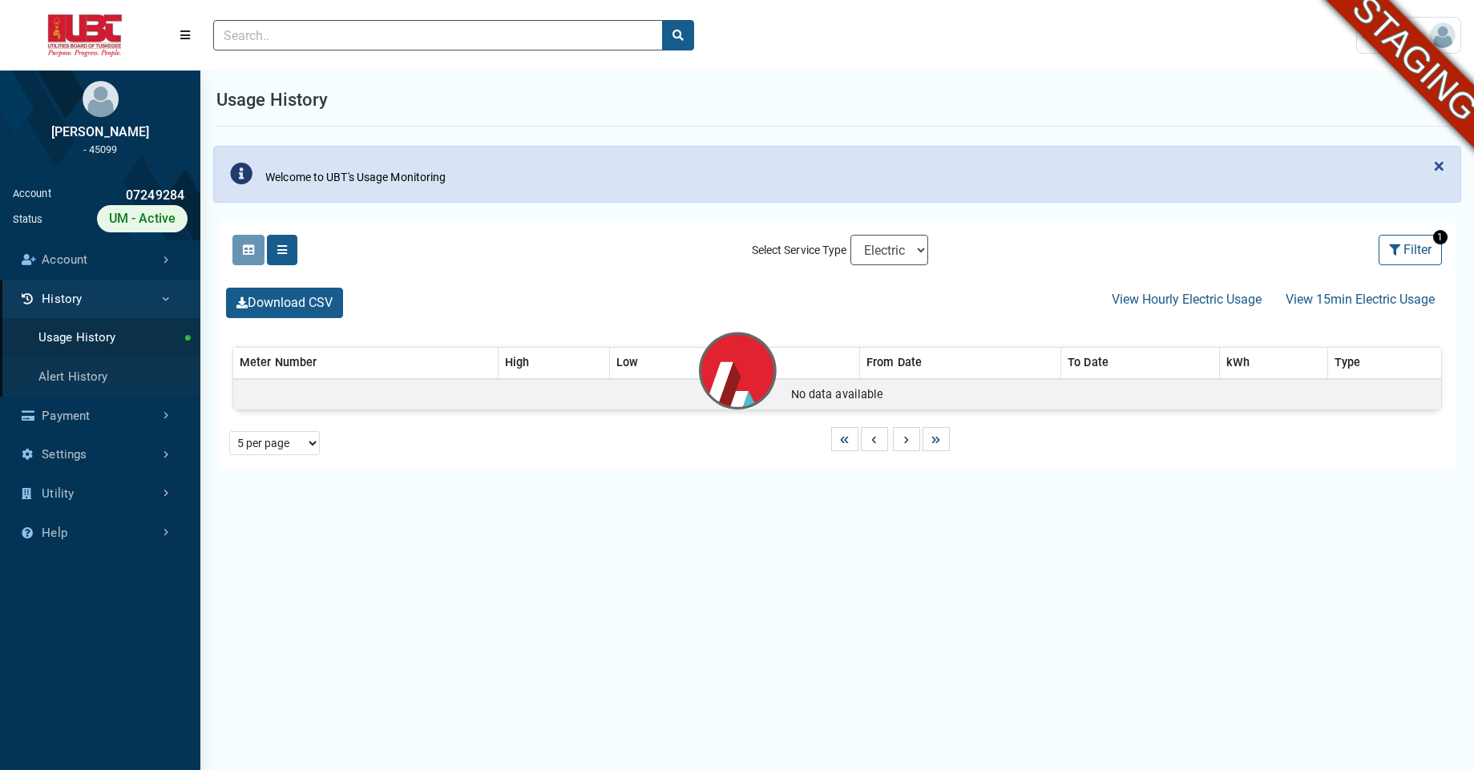
select select "25 per page"
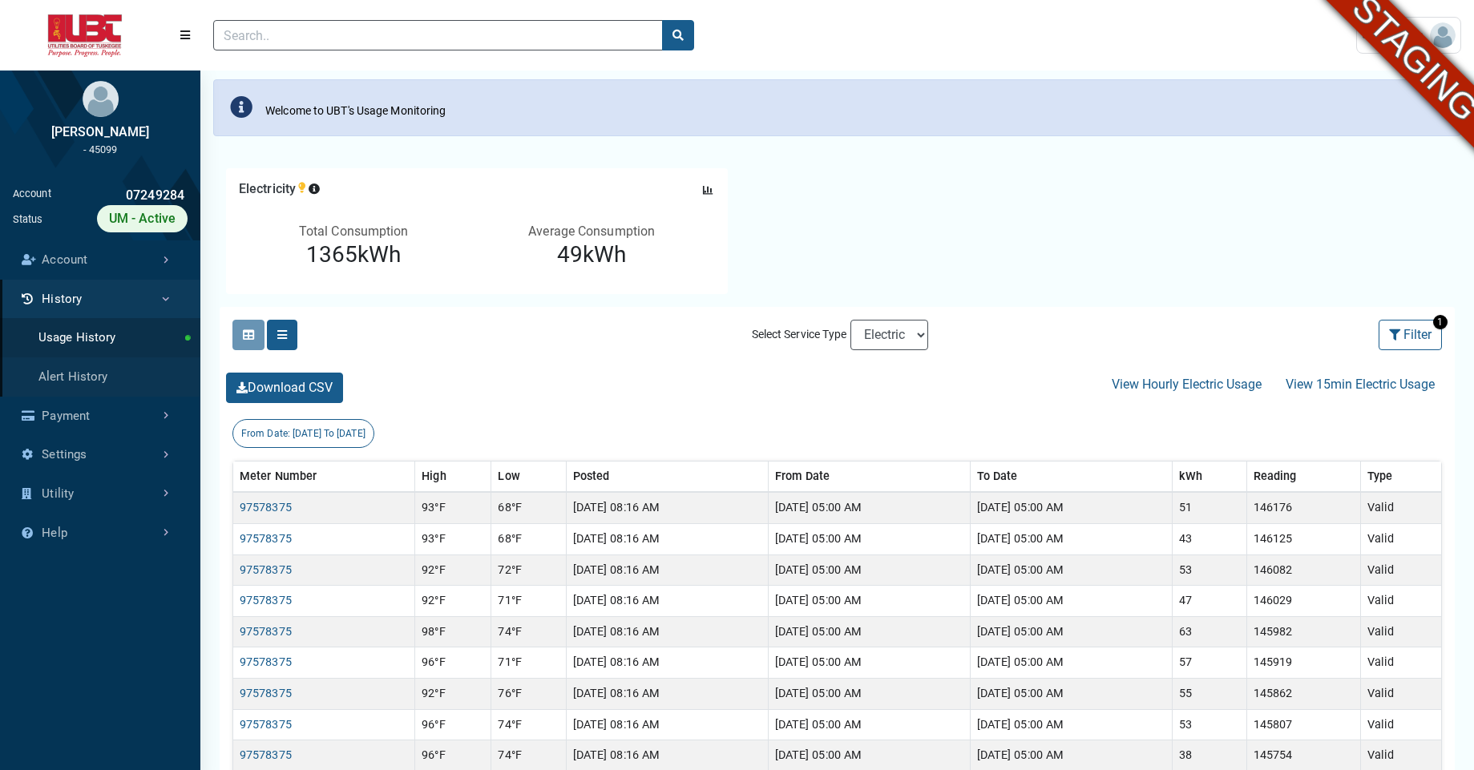
scroll to position [78, 0]
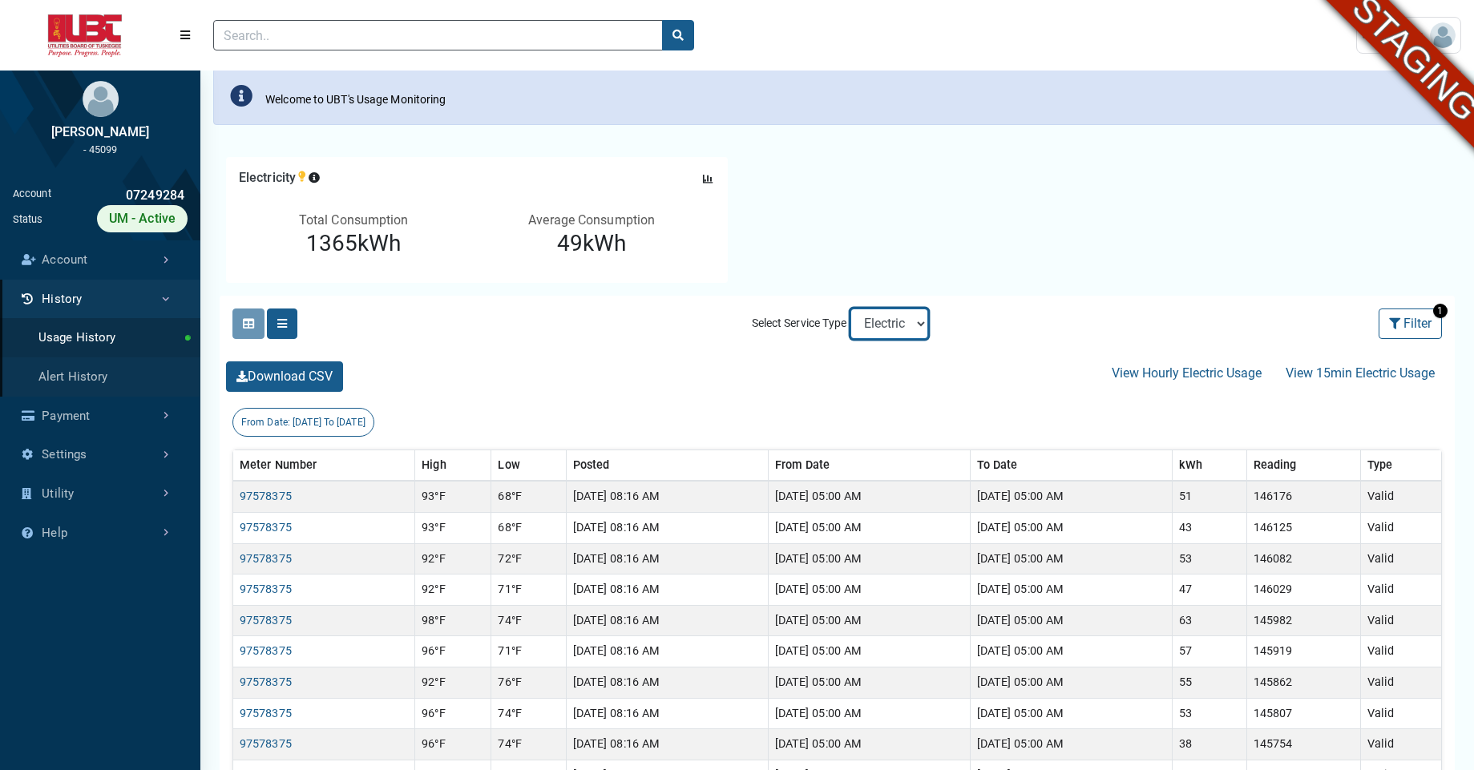
select select "Water"
click at [850, 309] on select "Electric Sewer Water" at bounding box center [889, 324] width 78 height 30
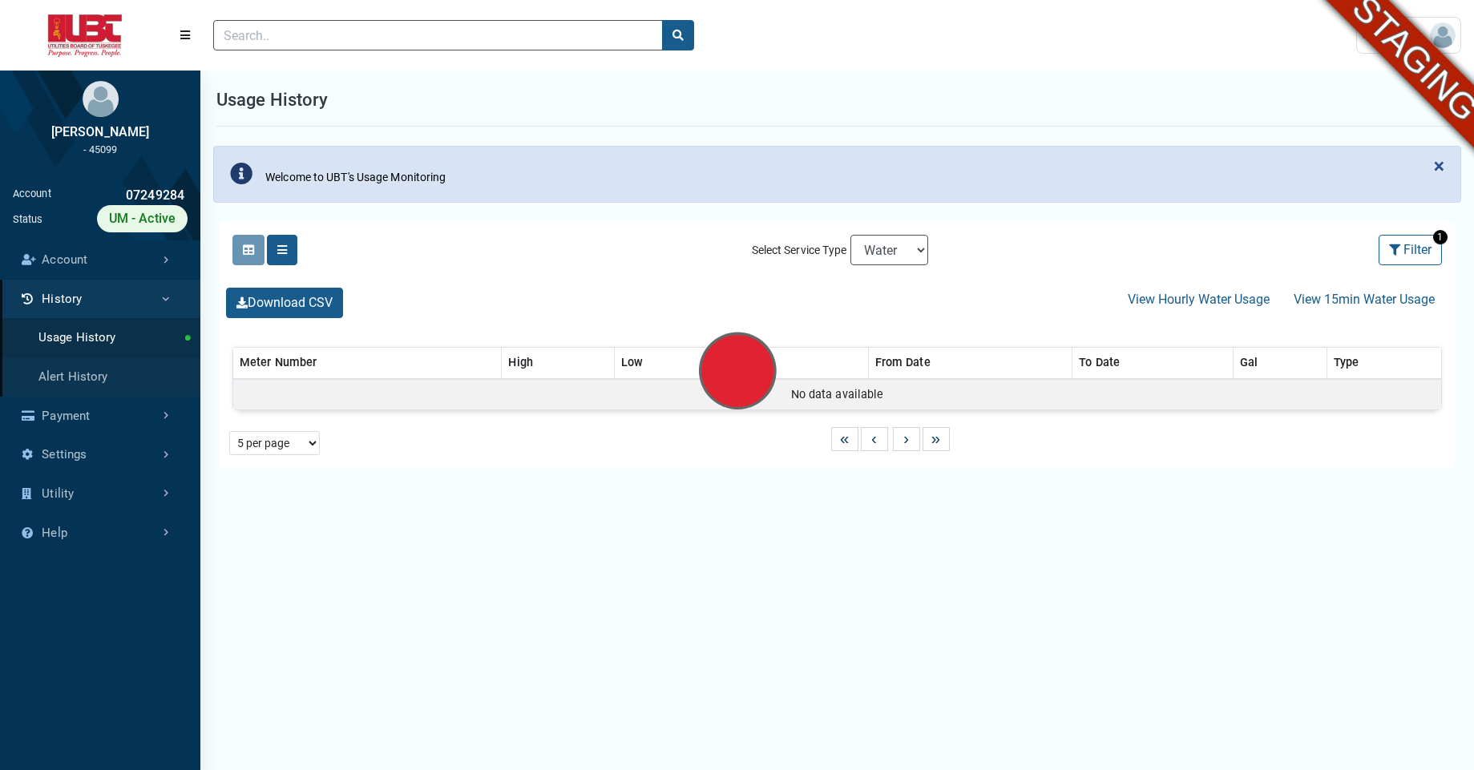
select select "25 per page"
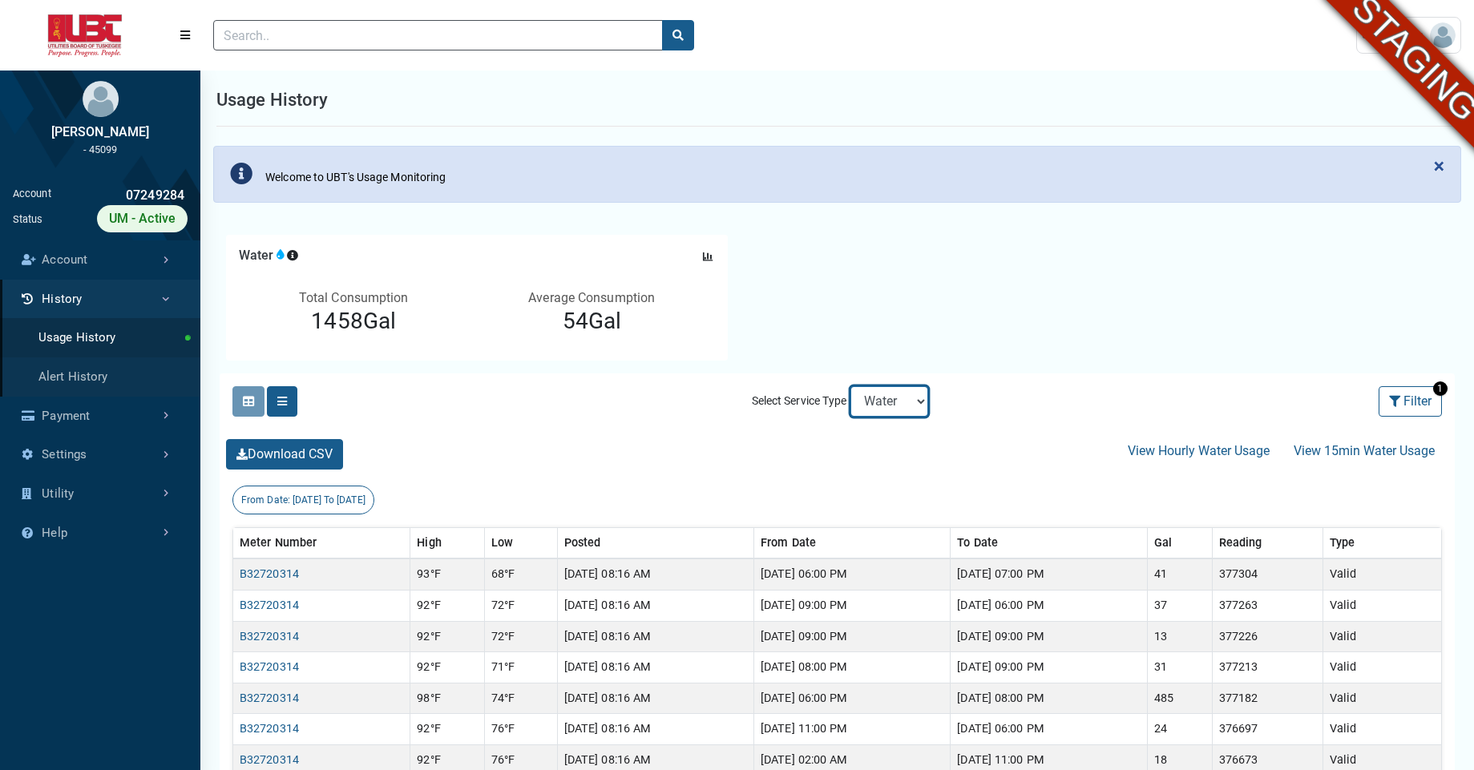
select select "Sewer"
click at [850, 386] on select "Electric Sewer Water" at bounding box center [889, 401] width 78 height 30
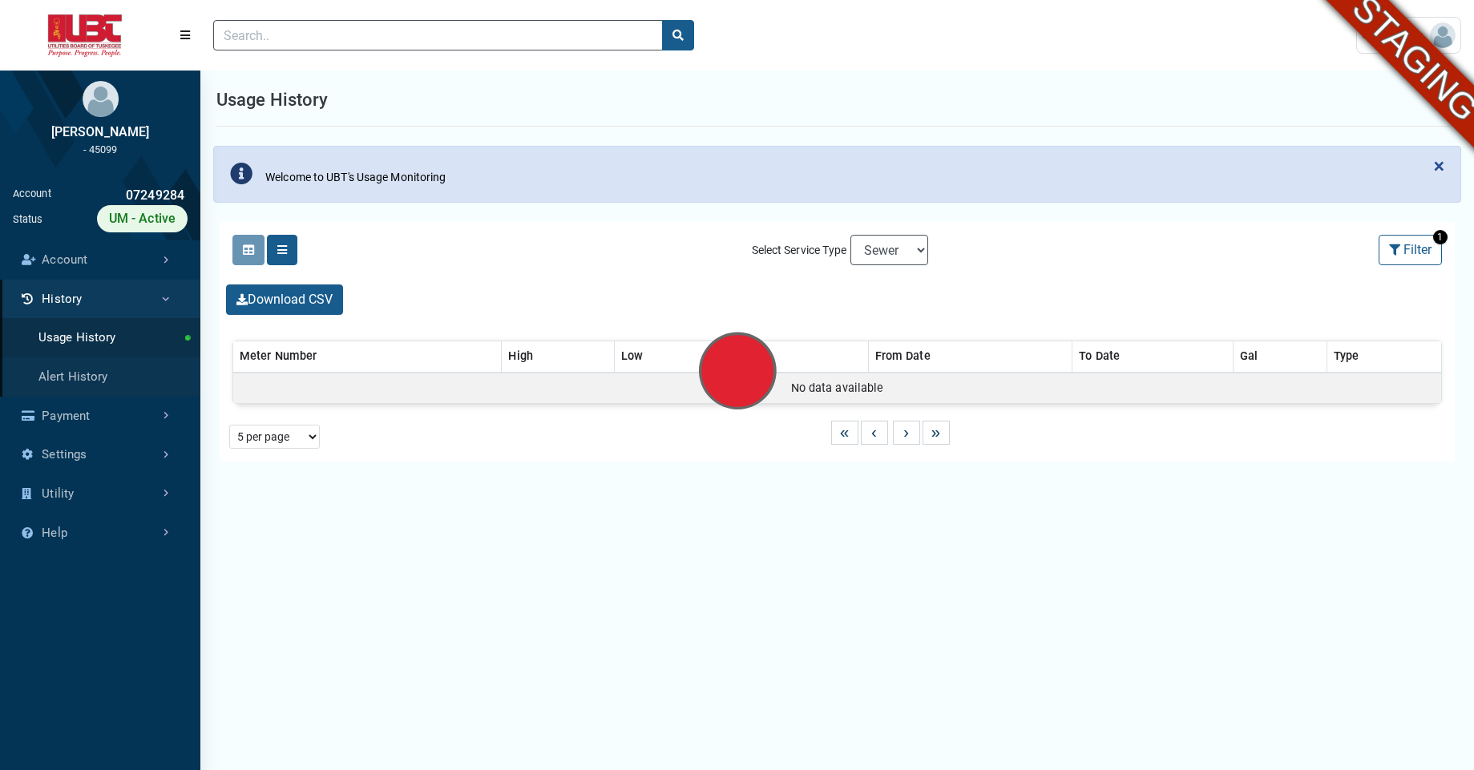
select select "25 per page"
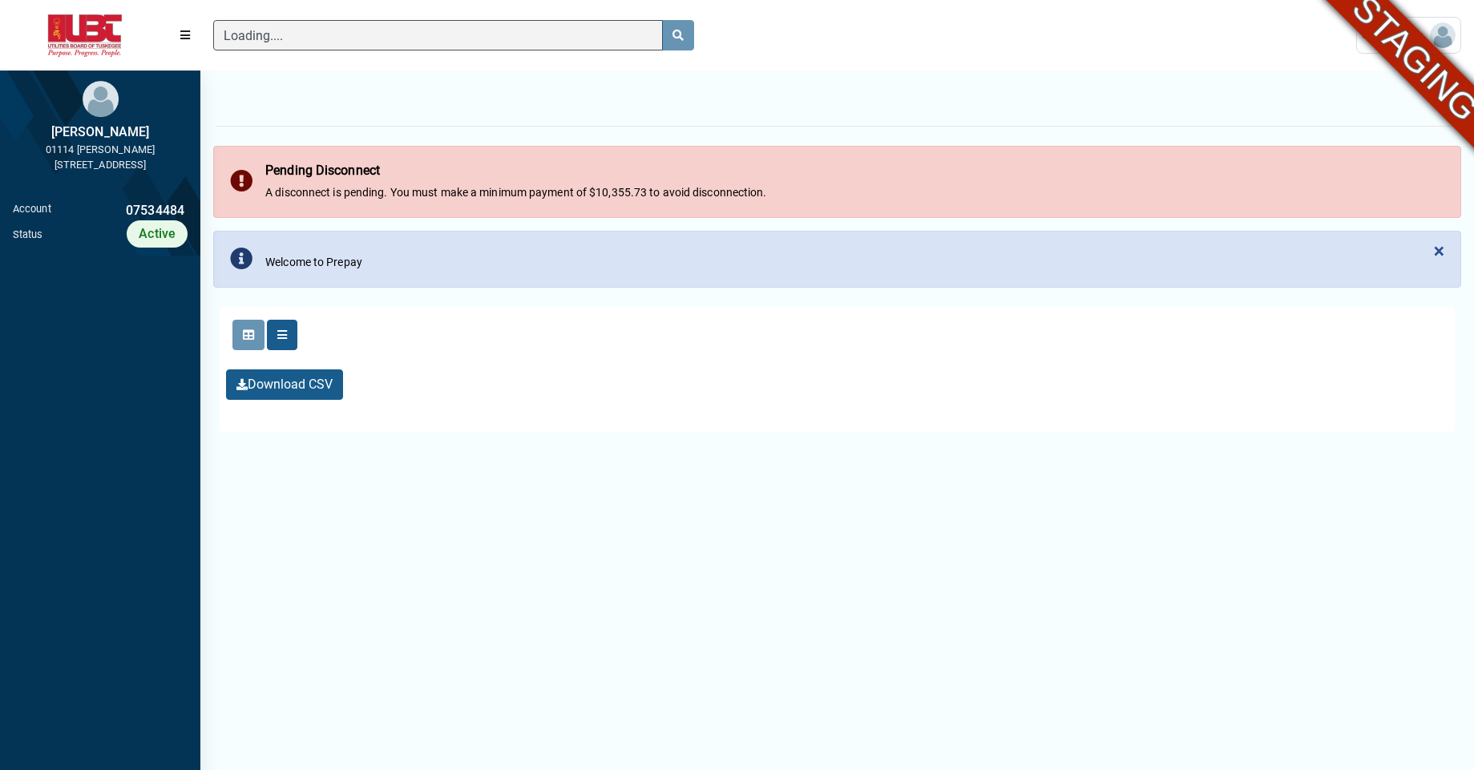
scroll to position [7, 1]
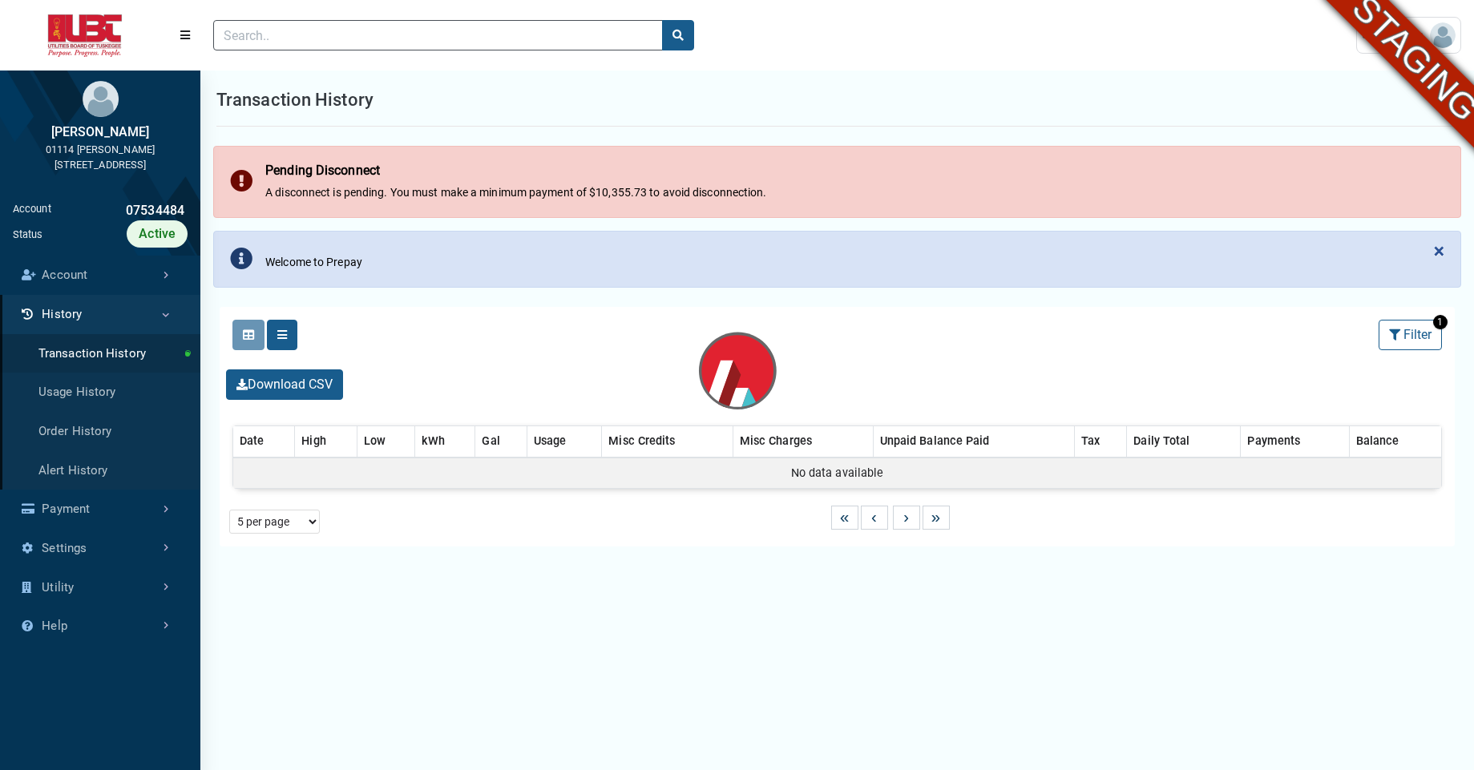
select select "25 per page"
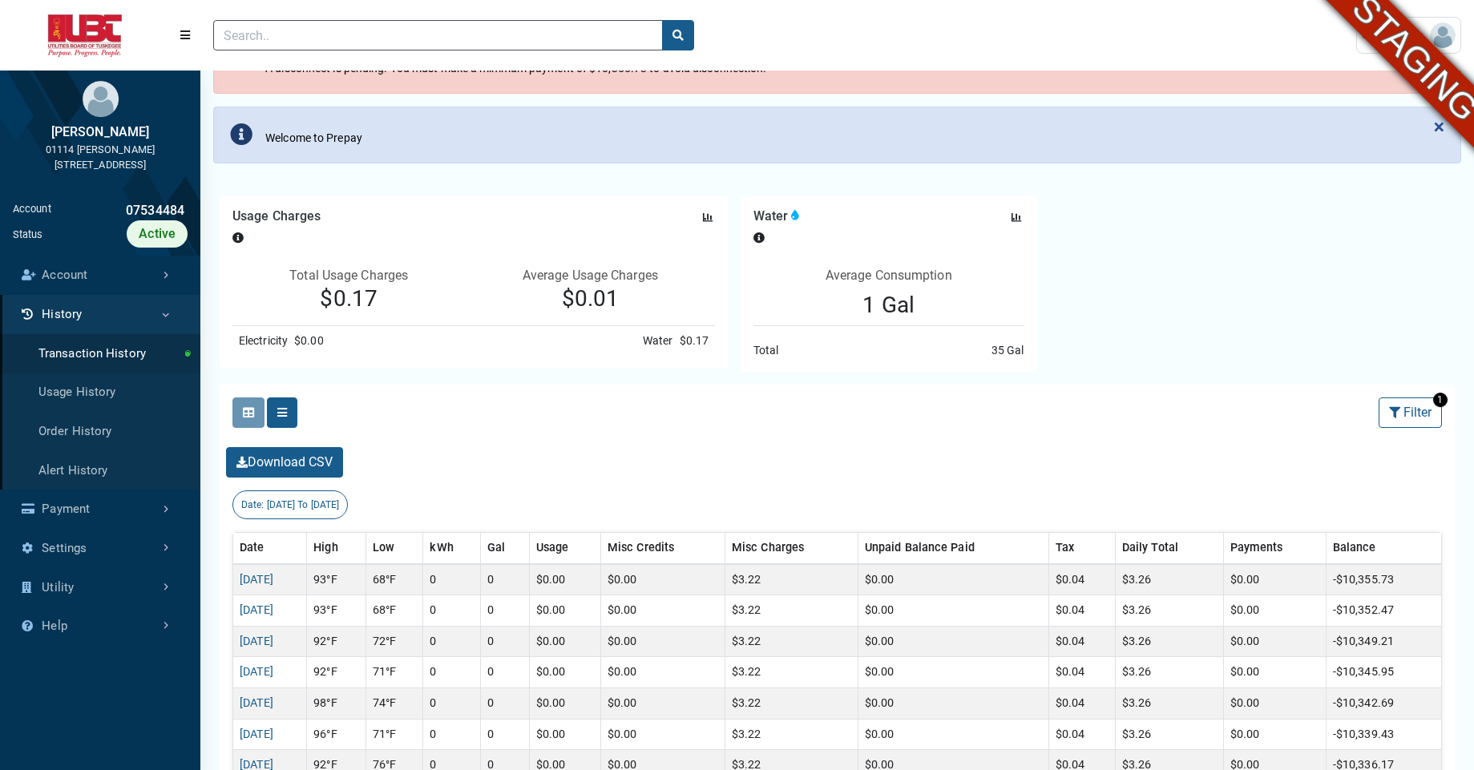
scroll to position [123, 0]
